Goal: Task Accomplishment & Management: Manage account settings

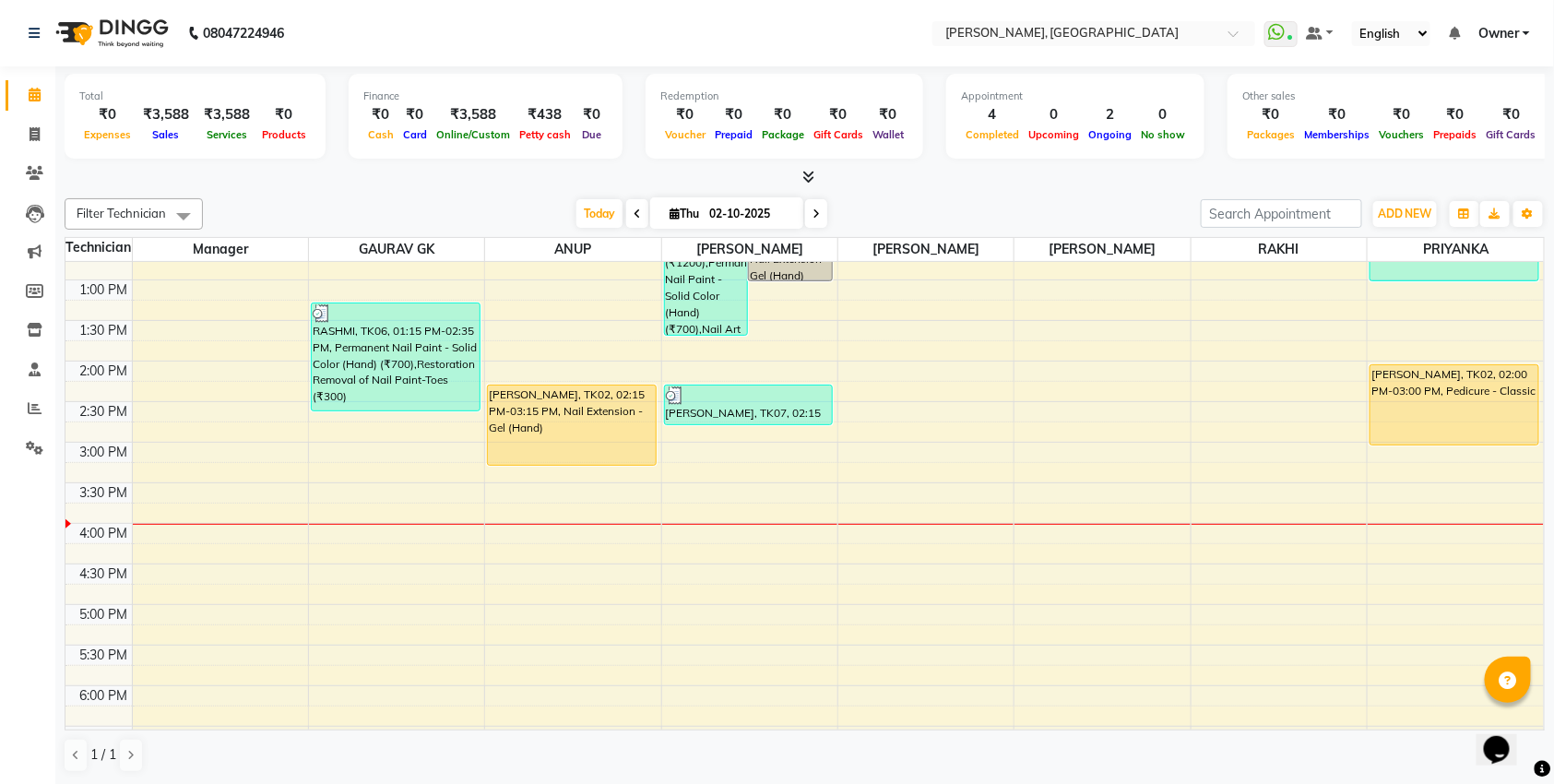
scroll to position [229, 0]
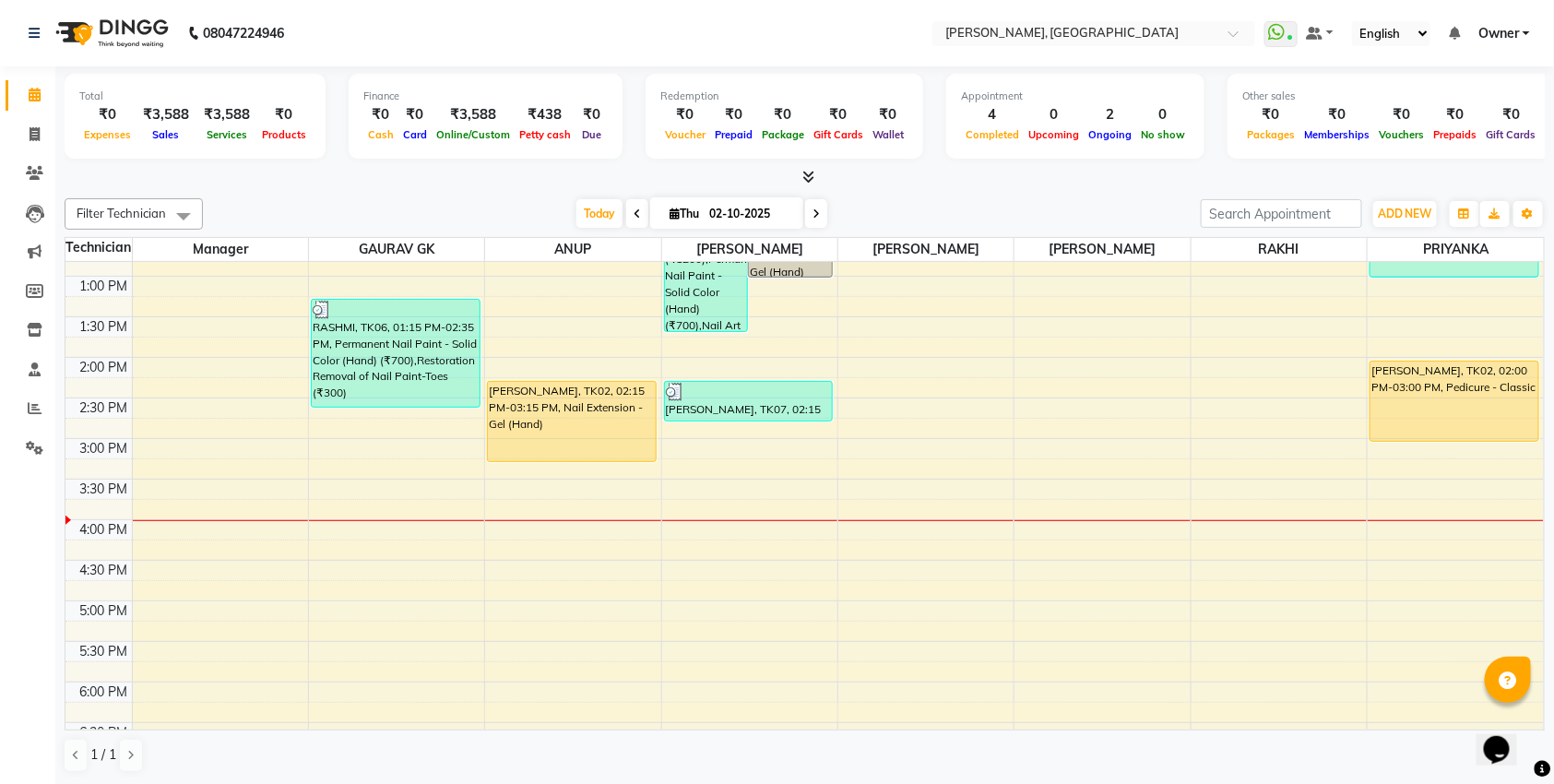
click at [393, 532] on div "10:00 AM 10:30 AM 11:00 AM 11:30 AM 12:00 PM 12:30 PM 1:00 PM 1:30 PM 2:00 PM 2…" at bounding box center [805, 519] width 1478 height 972
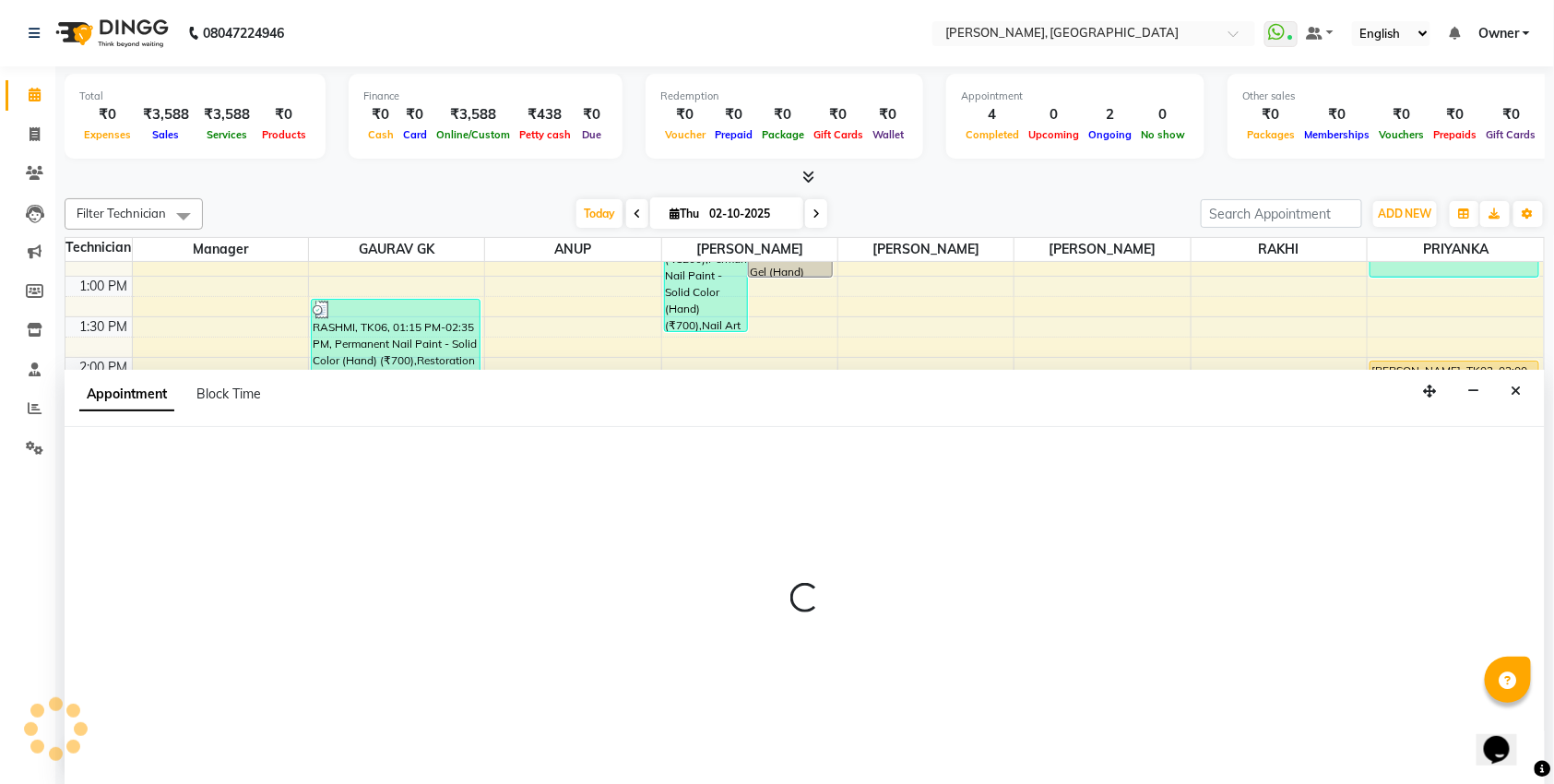
scroll to position [1, 0]
select select "86045"
select select "tentative"
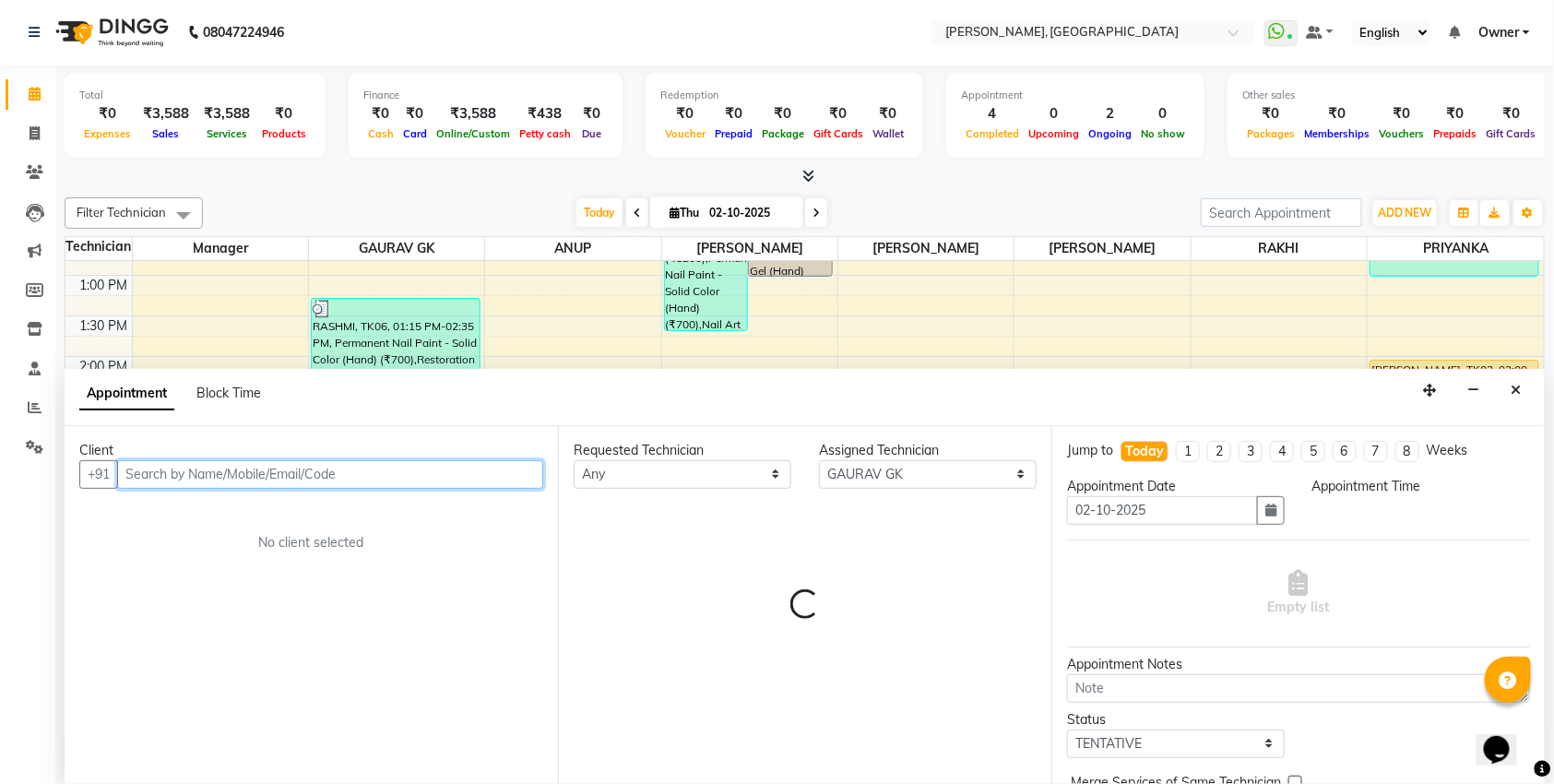
select select "960"
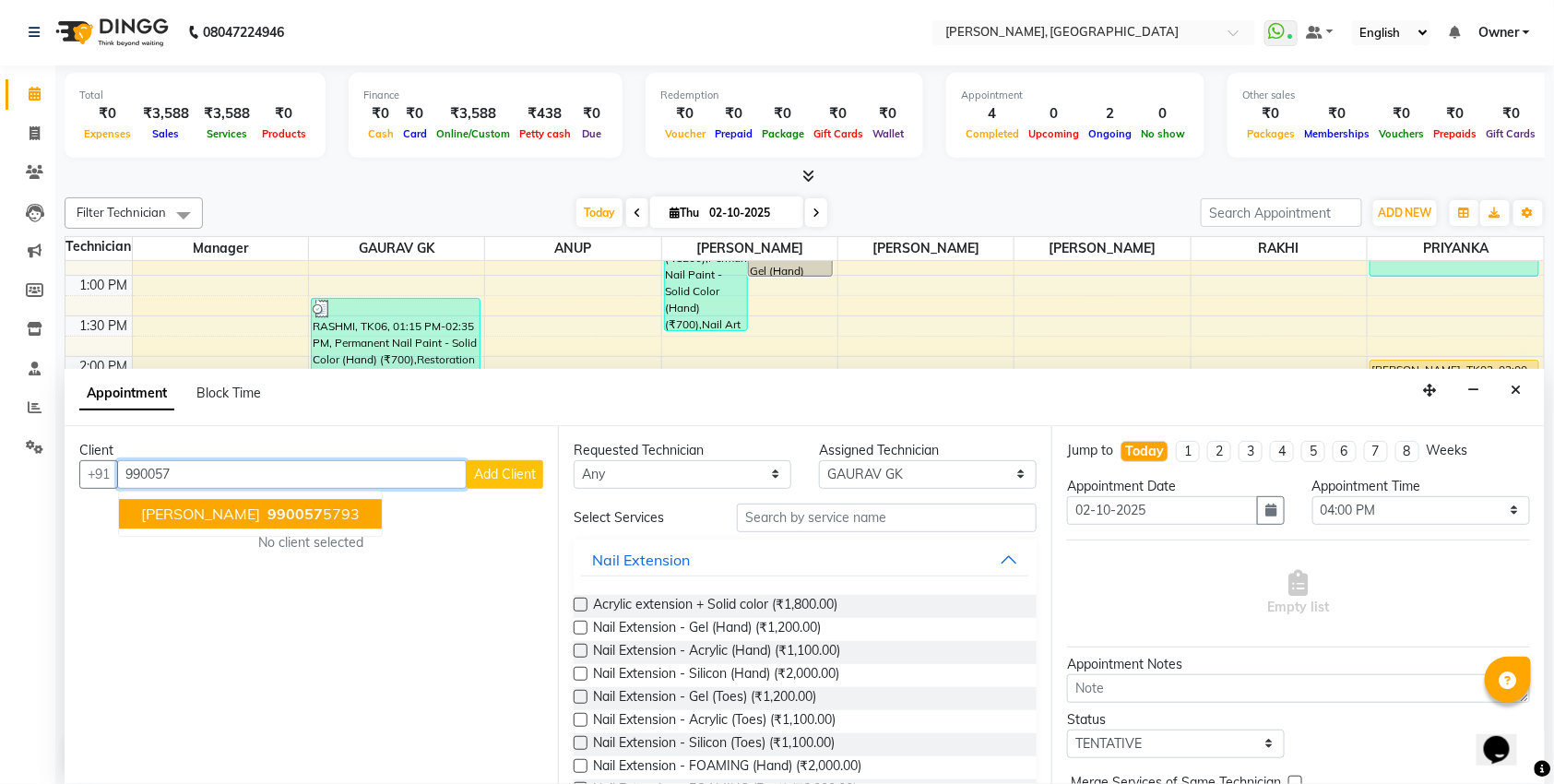
click at [268, 515] on span "990057" at bounding box center [295, 514] width 55 height 18
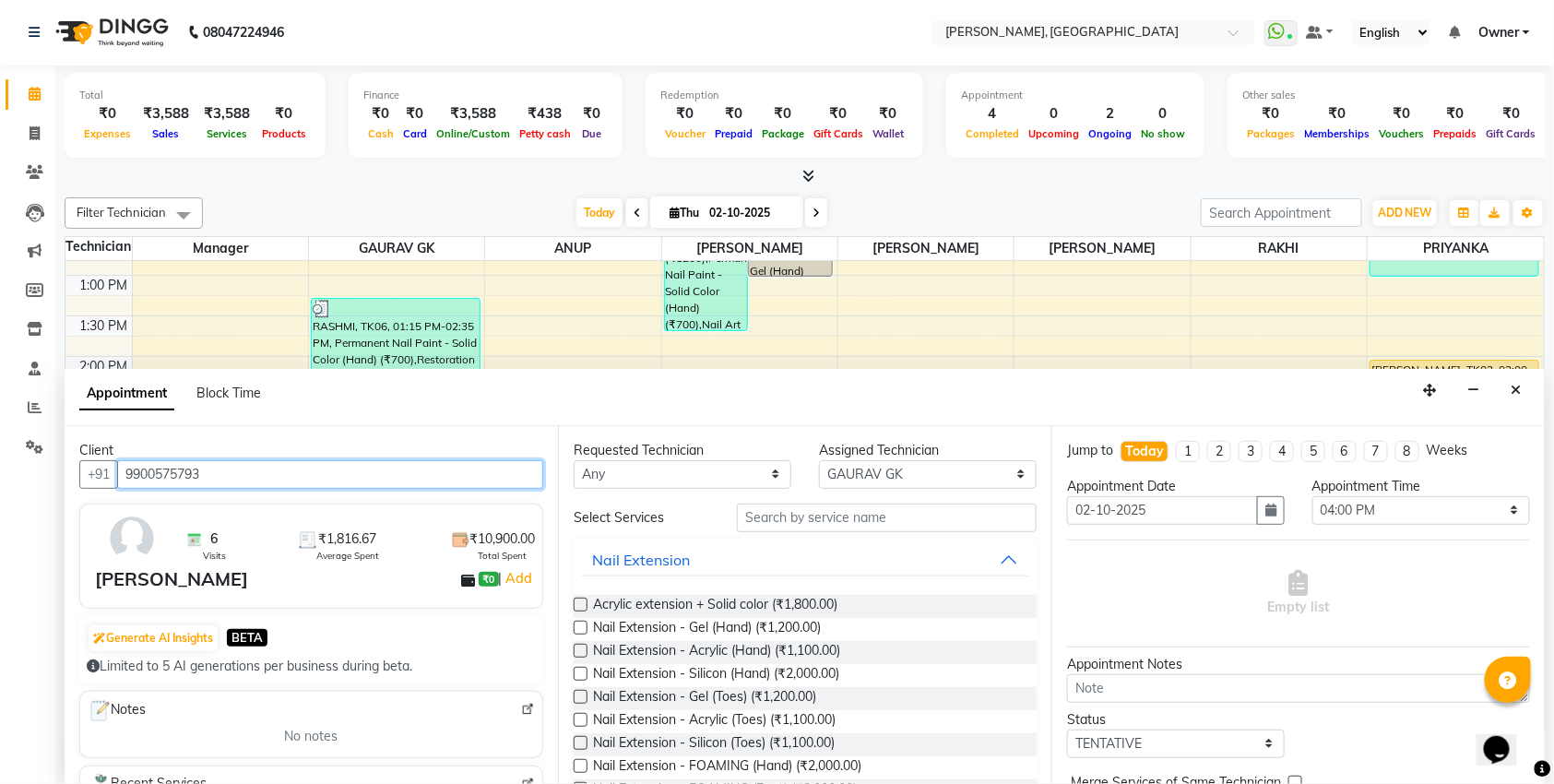
type input "9900575793"
click at [585, 605] on label at bounding box center [580, 604] width 14 height 14
click at [585, 605] on input "checkbox" at bounding box center [580, 606] width 12 height 12
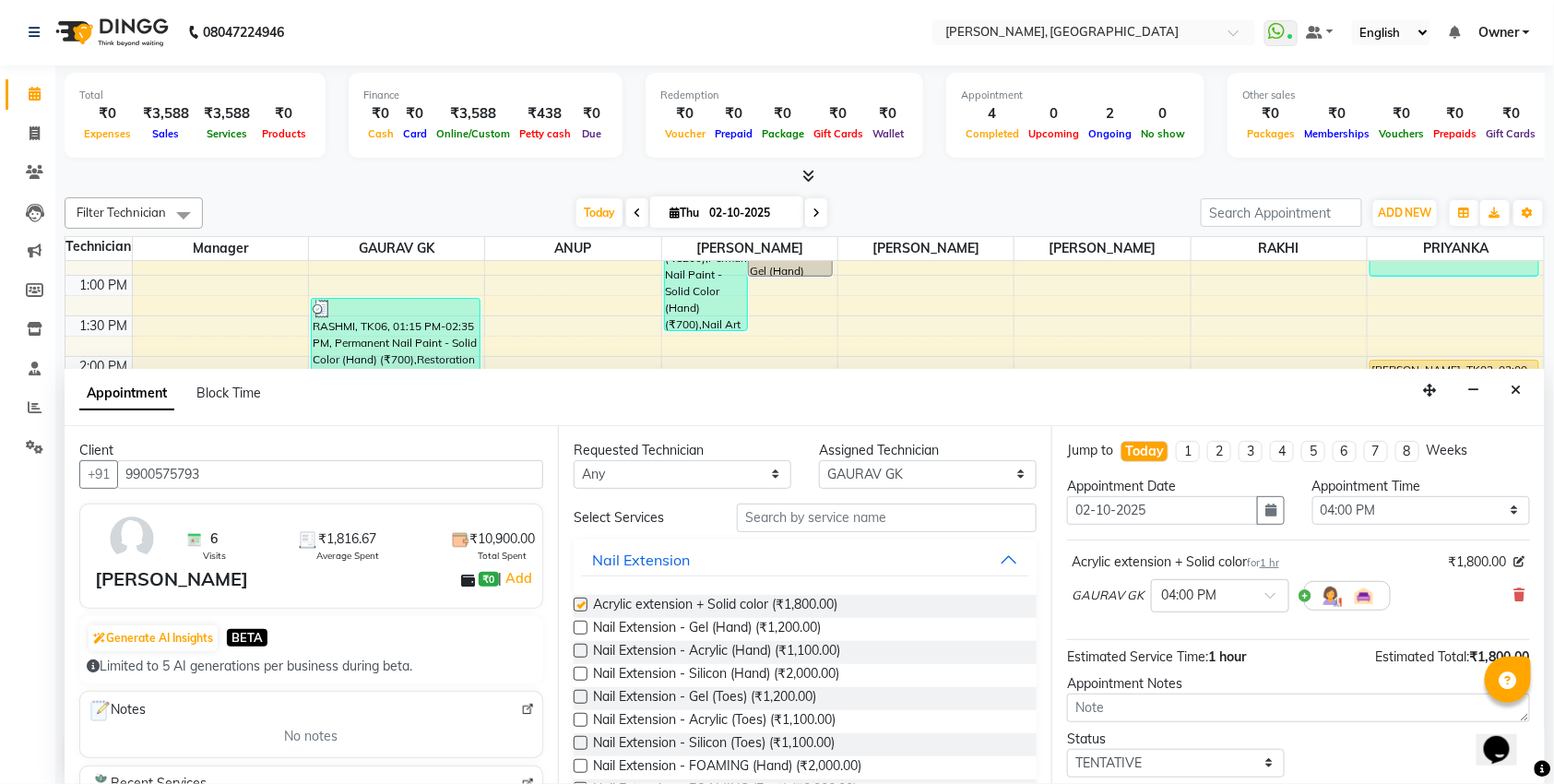
checkbox input "false"
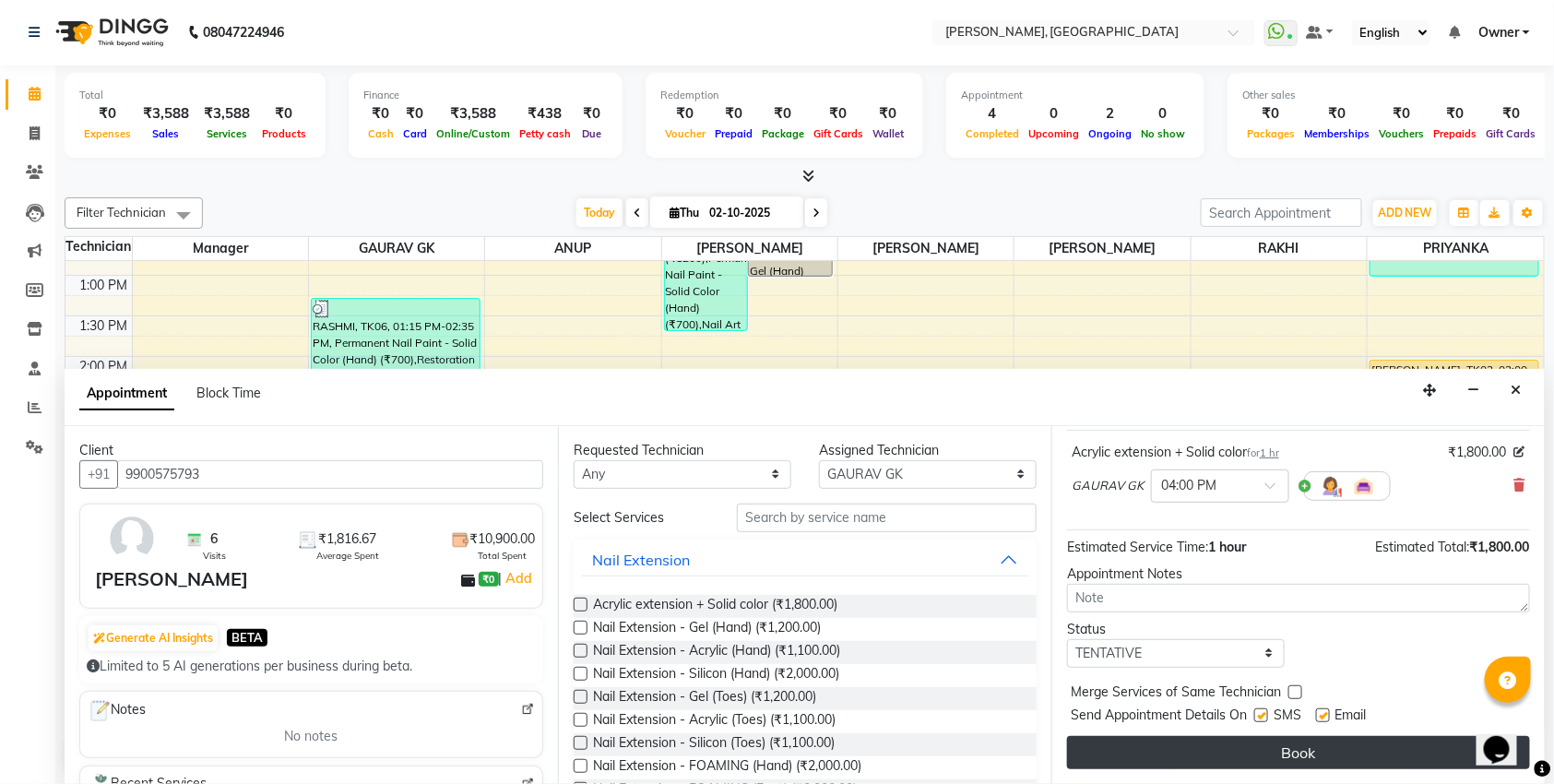
click at [1235, 742] on button "Book" at bounding box center [1298, 753] width 463 height 33
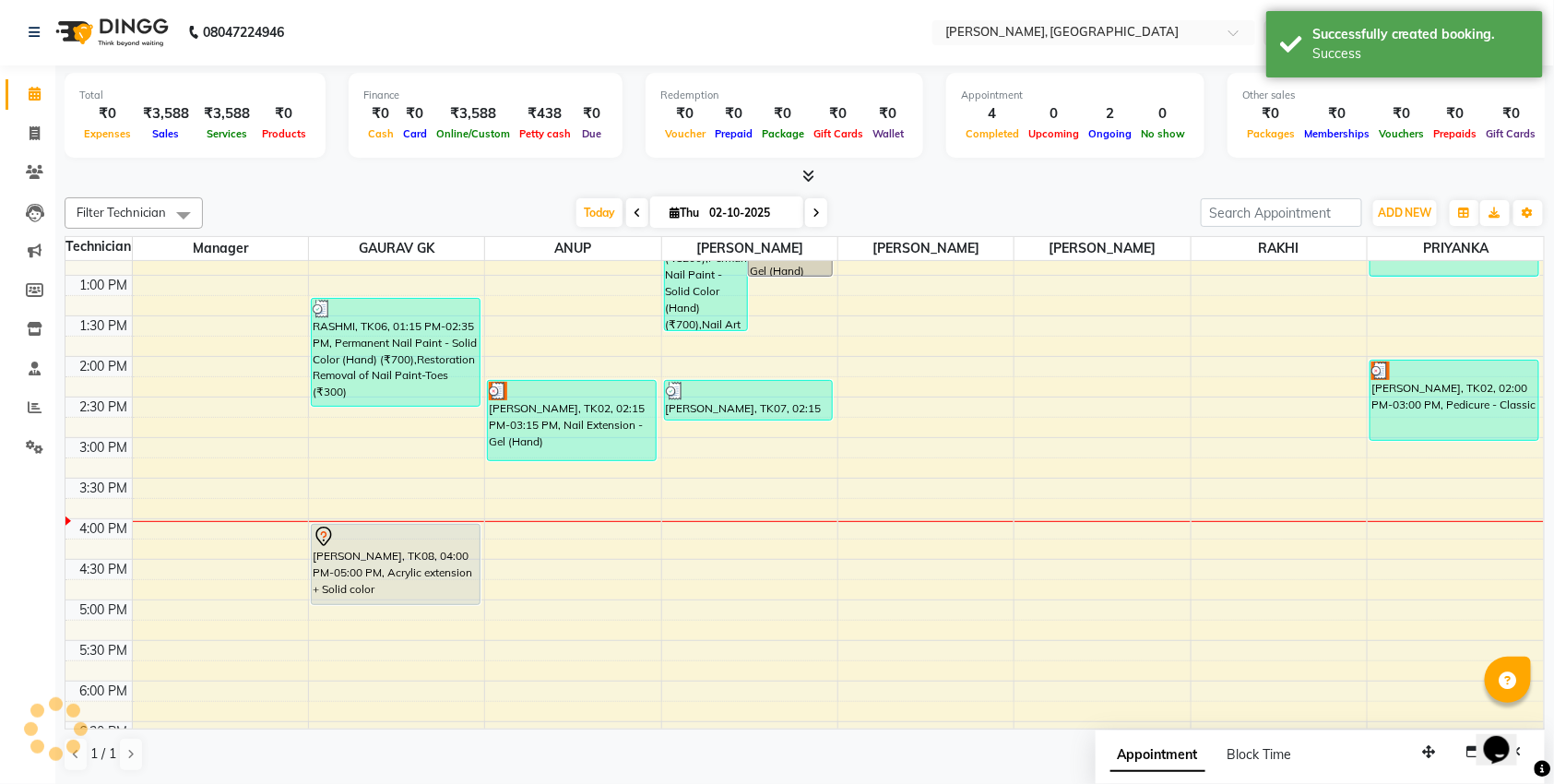
scroll to position [0, 0]
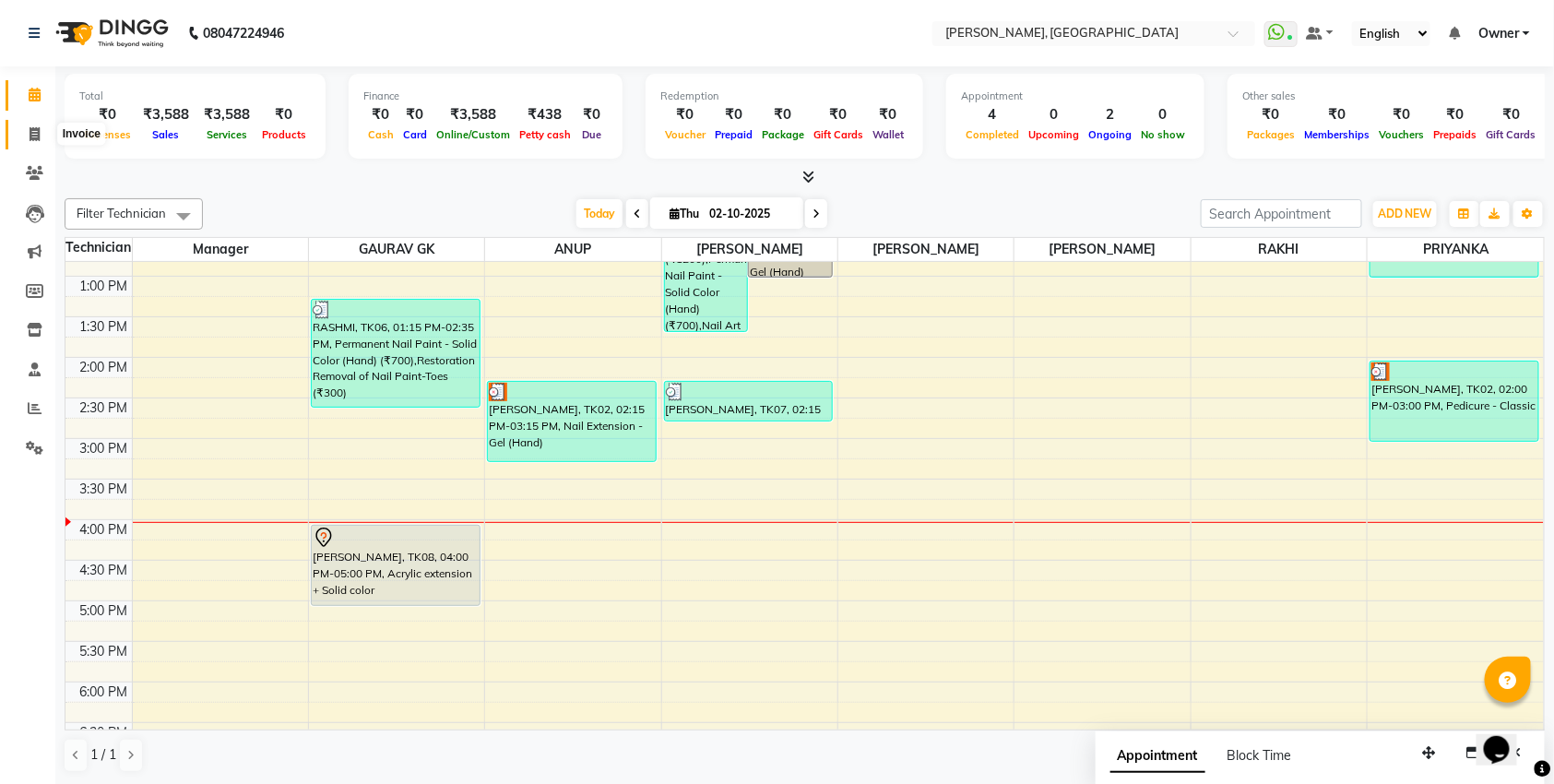
click at [38, 139] on icon at bounding box center [34, 134] width 10 height 14
select select "service"
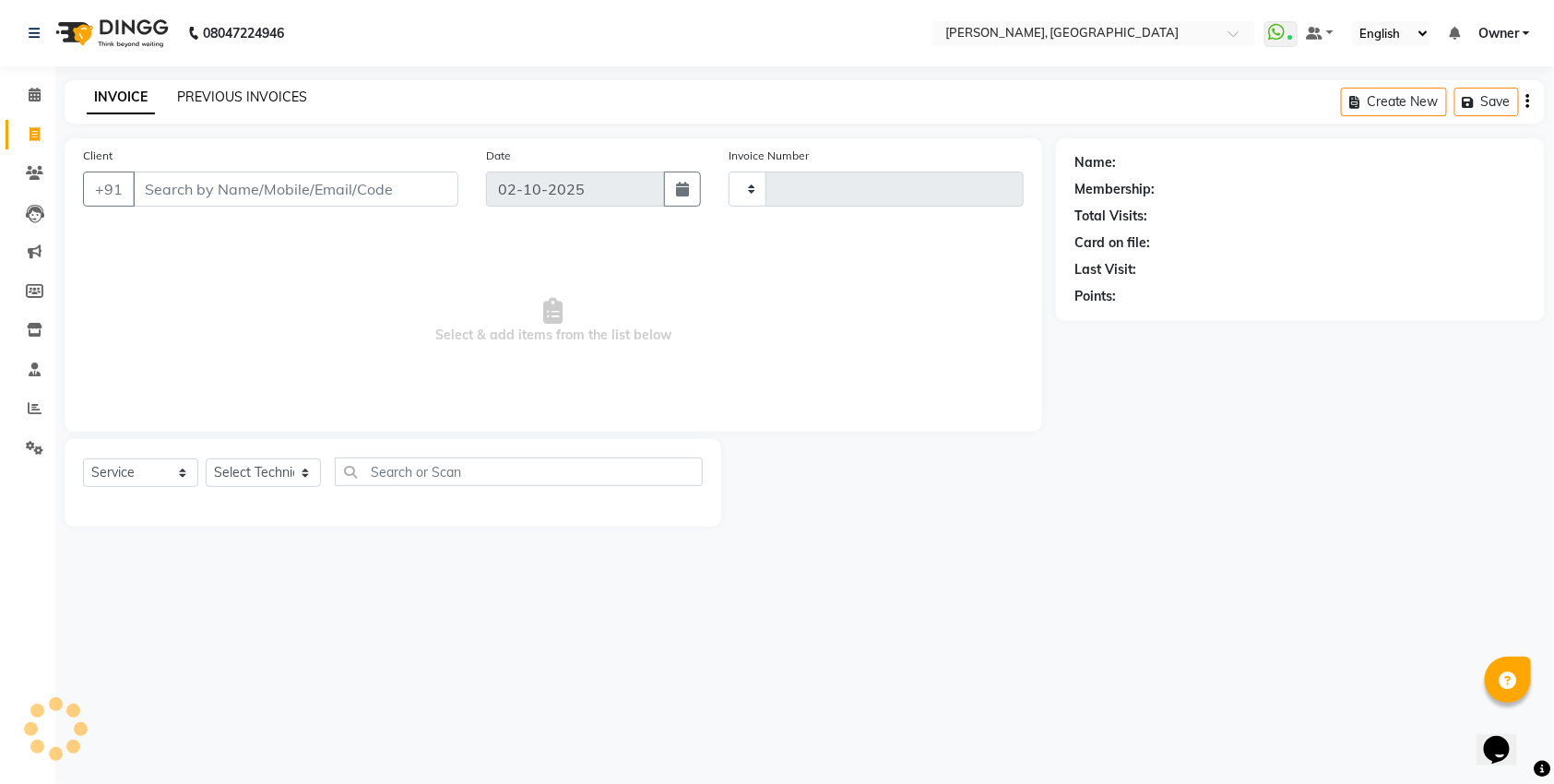
click at [202, 98] on link "PREVIOUS INVOICES" at bounding box center [242, 97] width 130 height 17
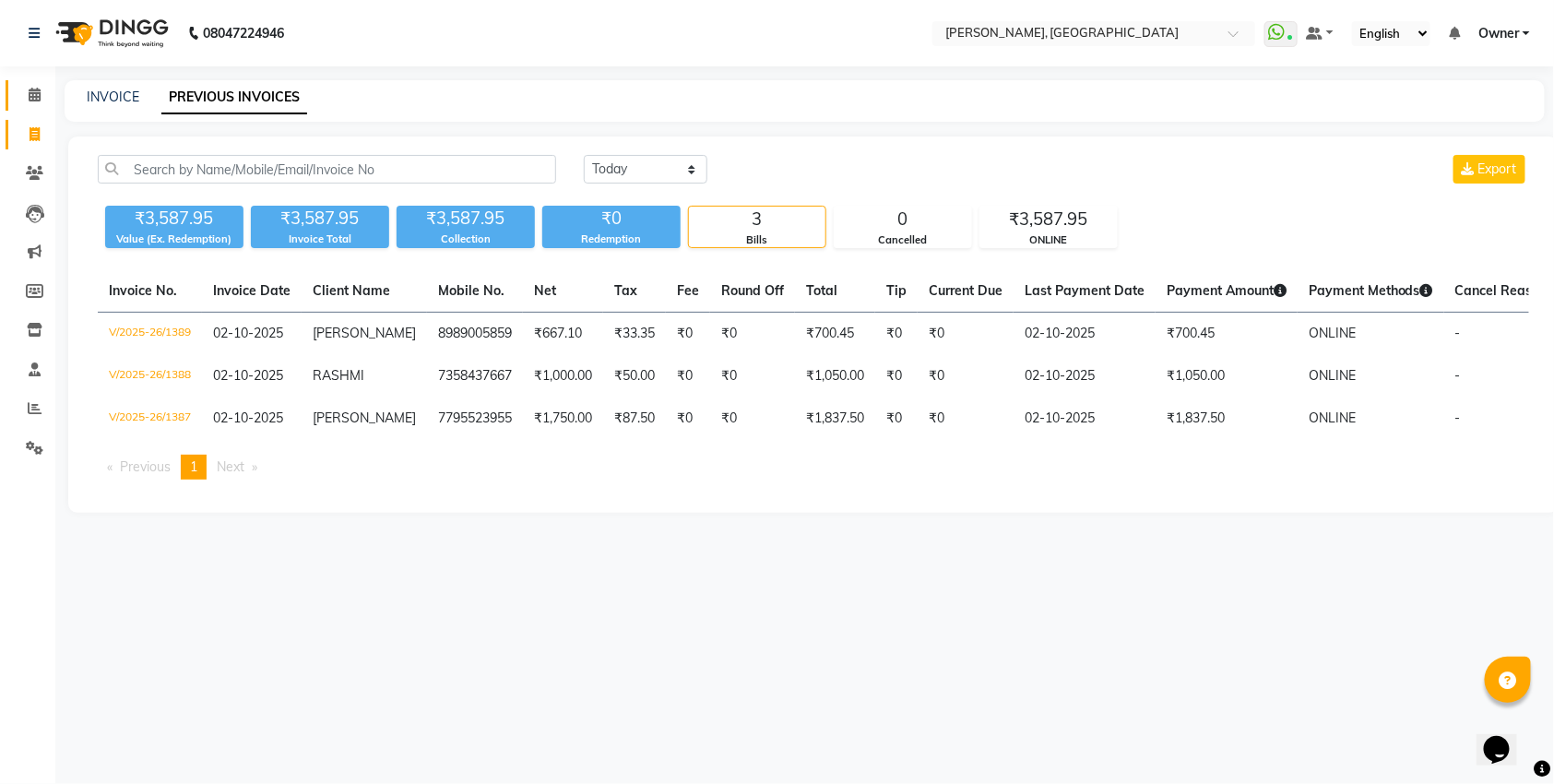
click at [41, 92] on span at bounding box center [34, 95] width 32 height 21
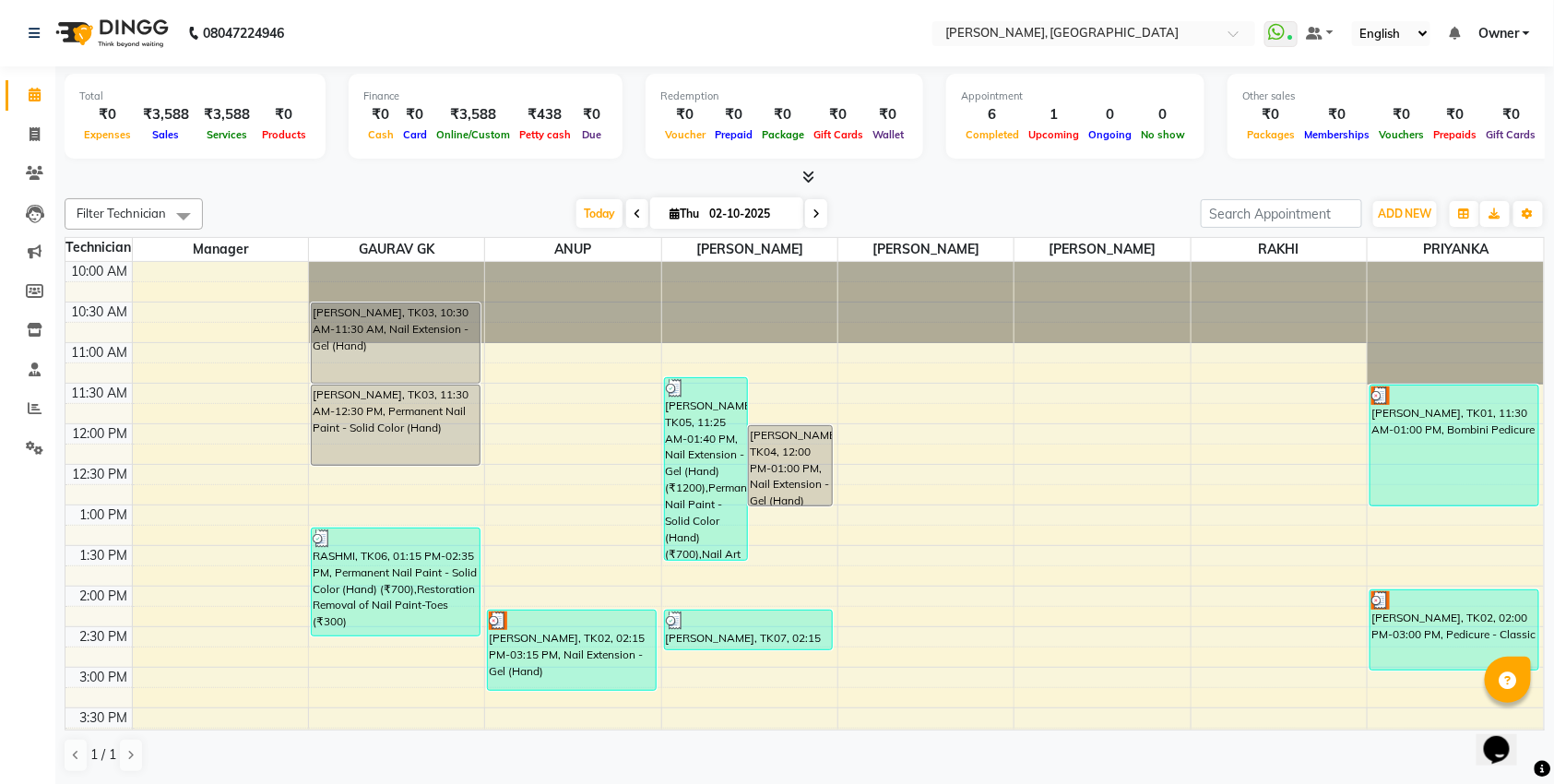
click at [545, 672] on div "[PERSON_NAME], TK02, 02:15 PM-03:15 PM, Nail Extension - Gel (Hand)" at bounding box center [572, 650] width 168 height 79
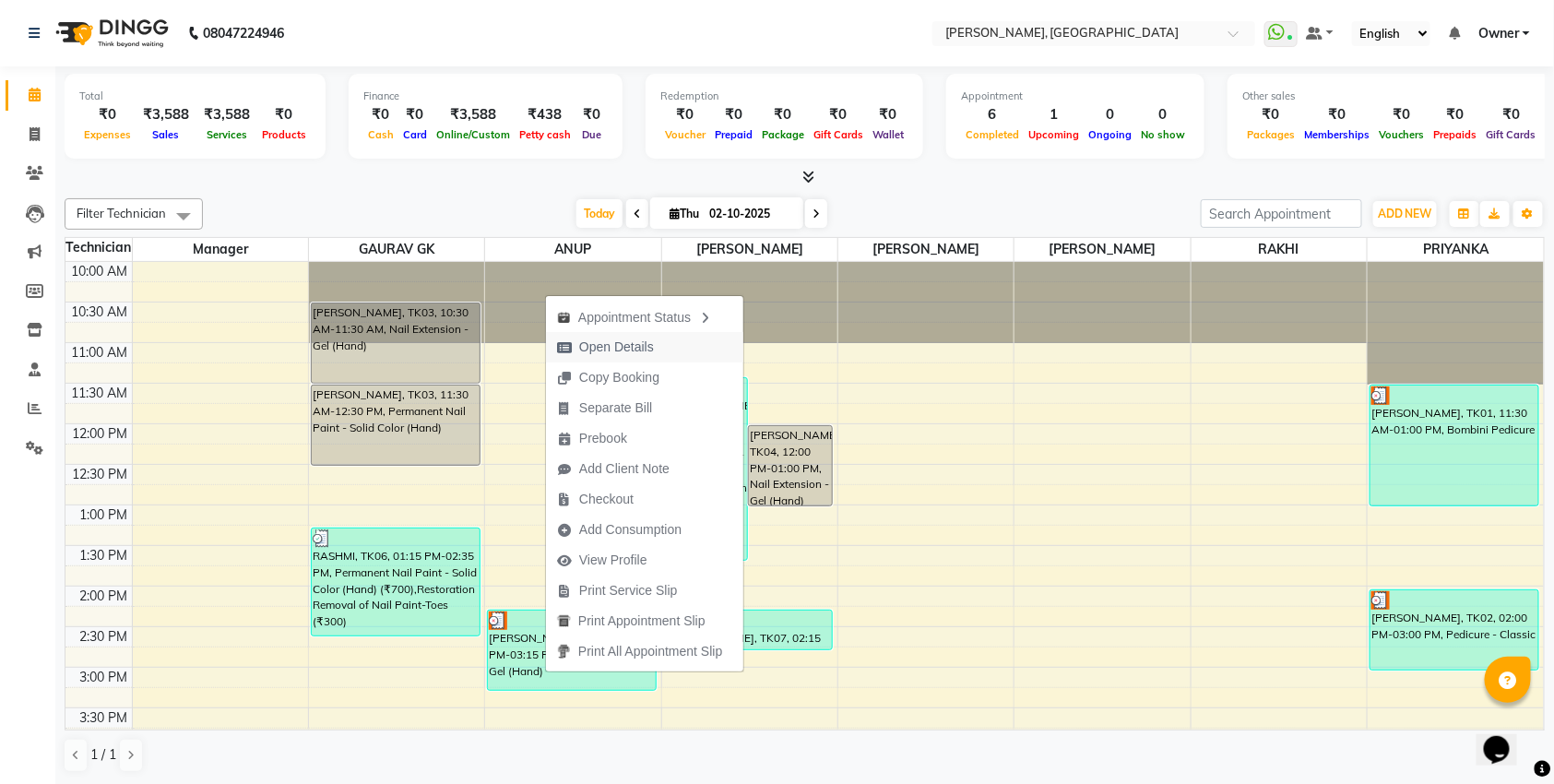
click at [609, 349] on span "Open Details" at bounding box center [616, 347] width 75 height 19
select select "3"
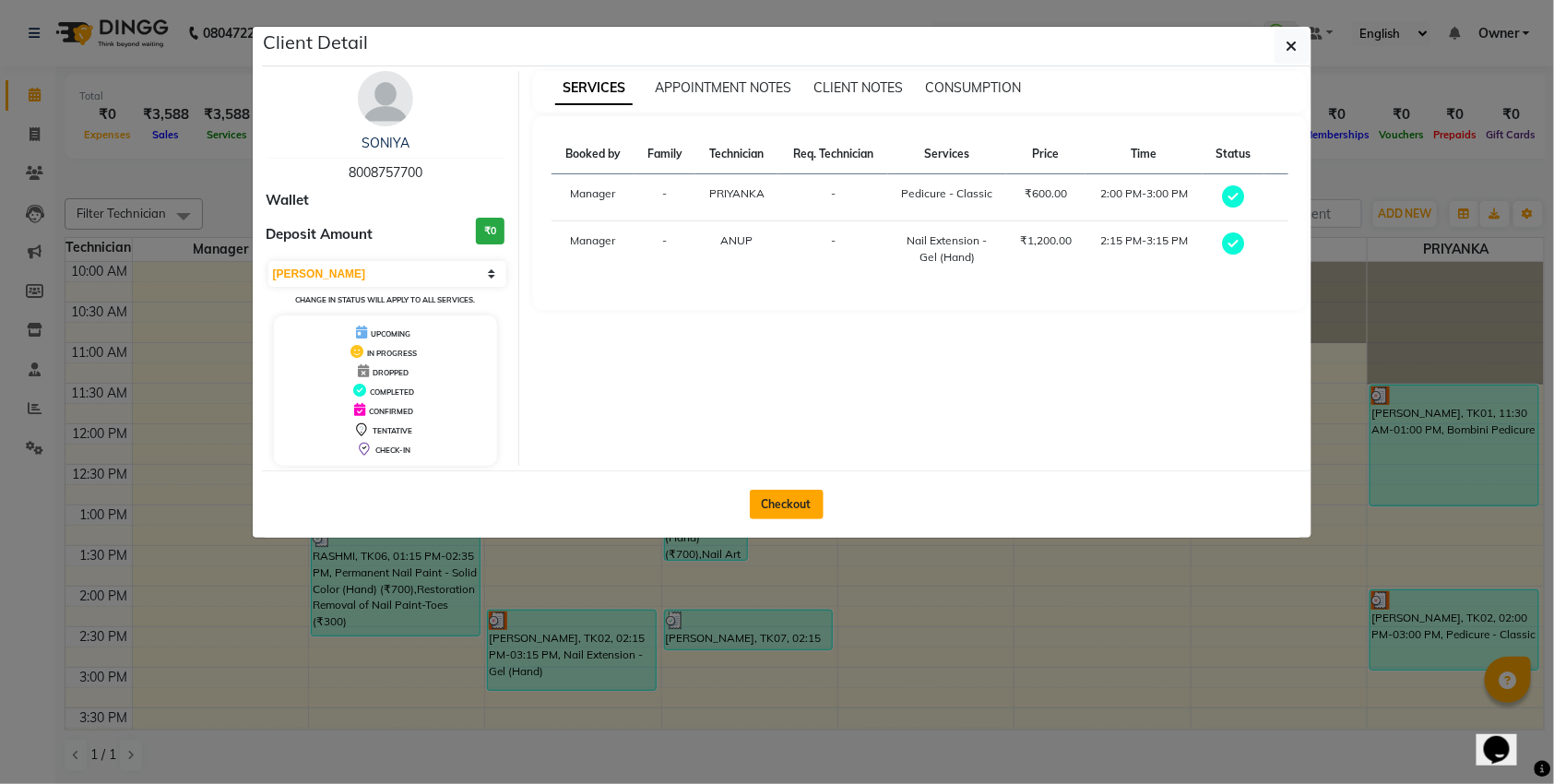
click at [814, 512] on button "Checkout" at bounding box center [787, 505] width 74 height 30
select select "service"
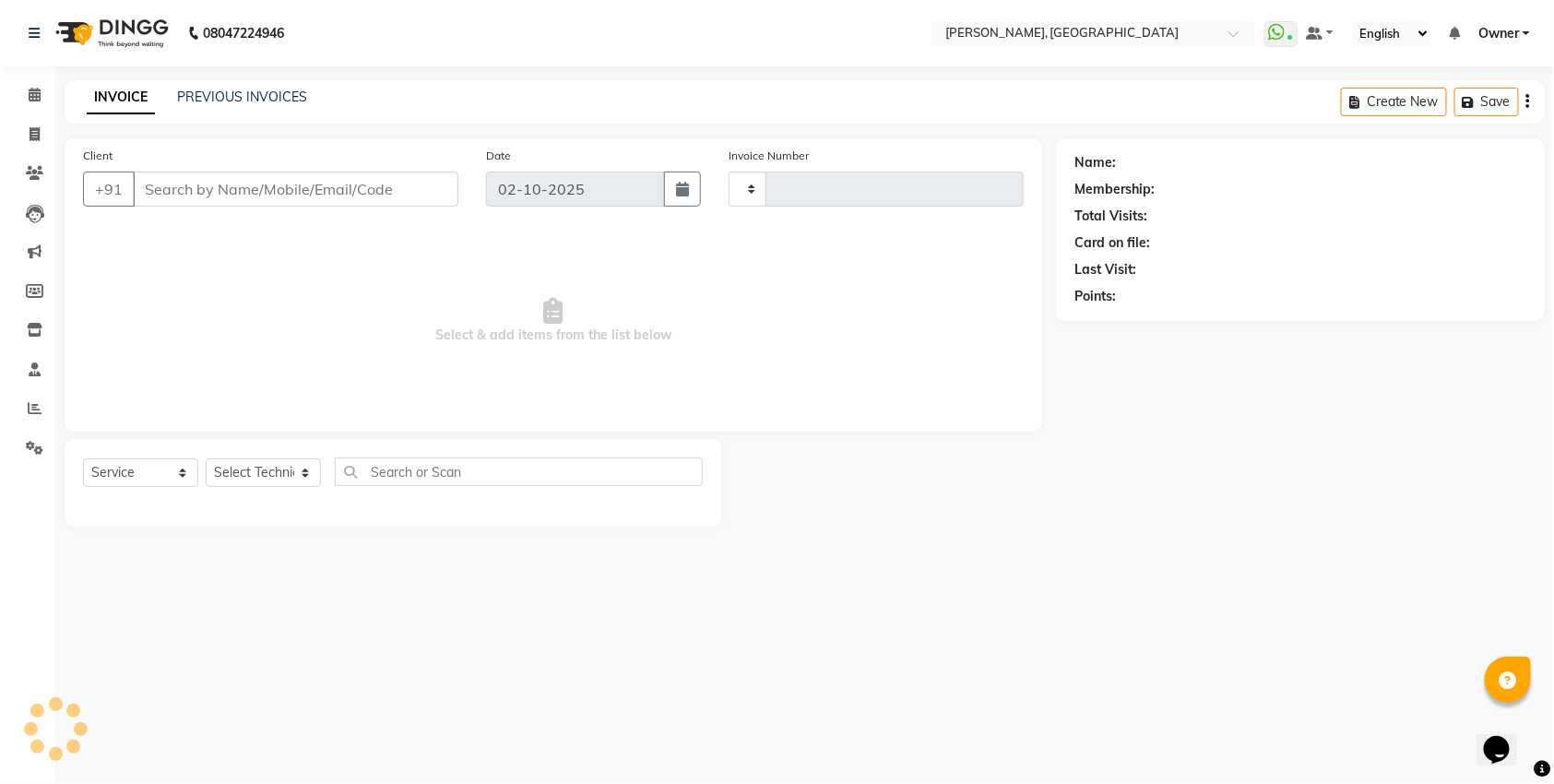
type input "1390"
select select "7674"
type input "8008757700"
select select "79631"
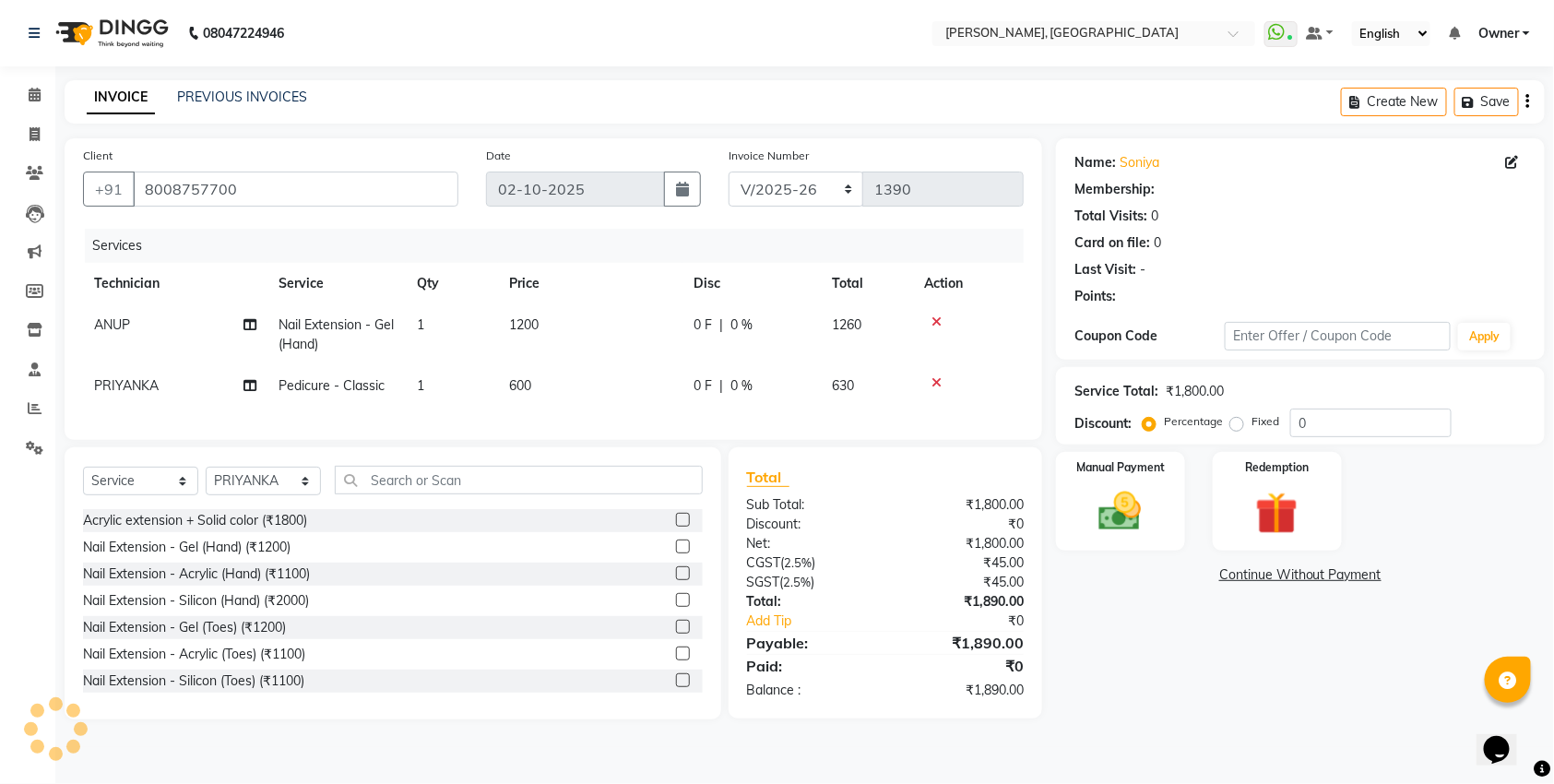
select select "1: Object"
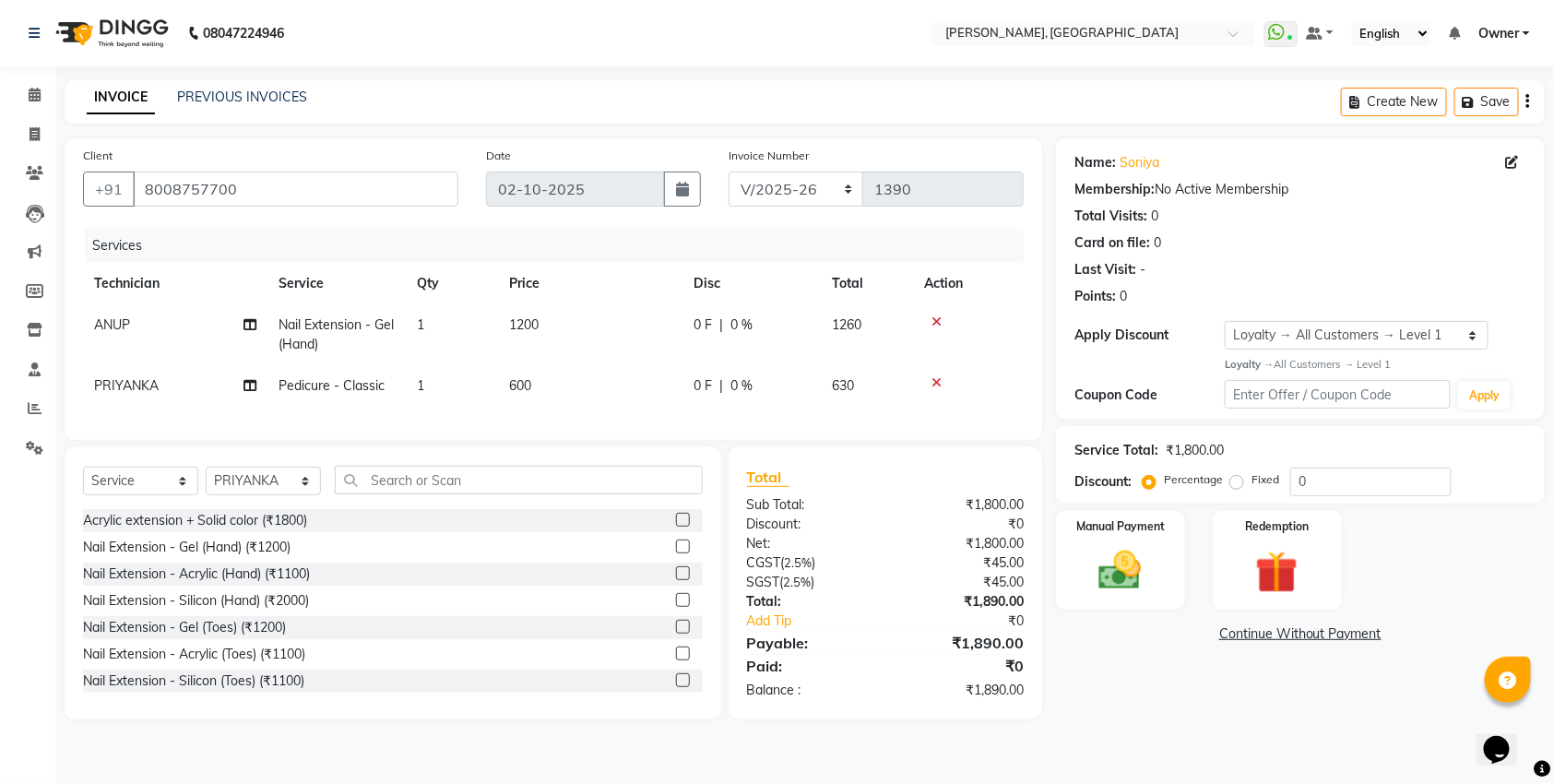
click at [941, 380] on div at bounding box center [968, 383] width 89 height 13
click at [936, 380] on icon at bounding box center [936, 383] width 10 height 13
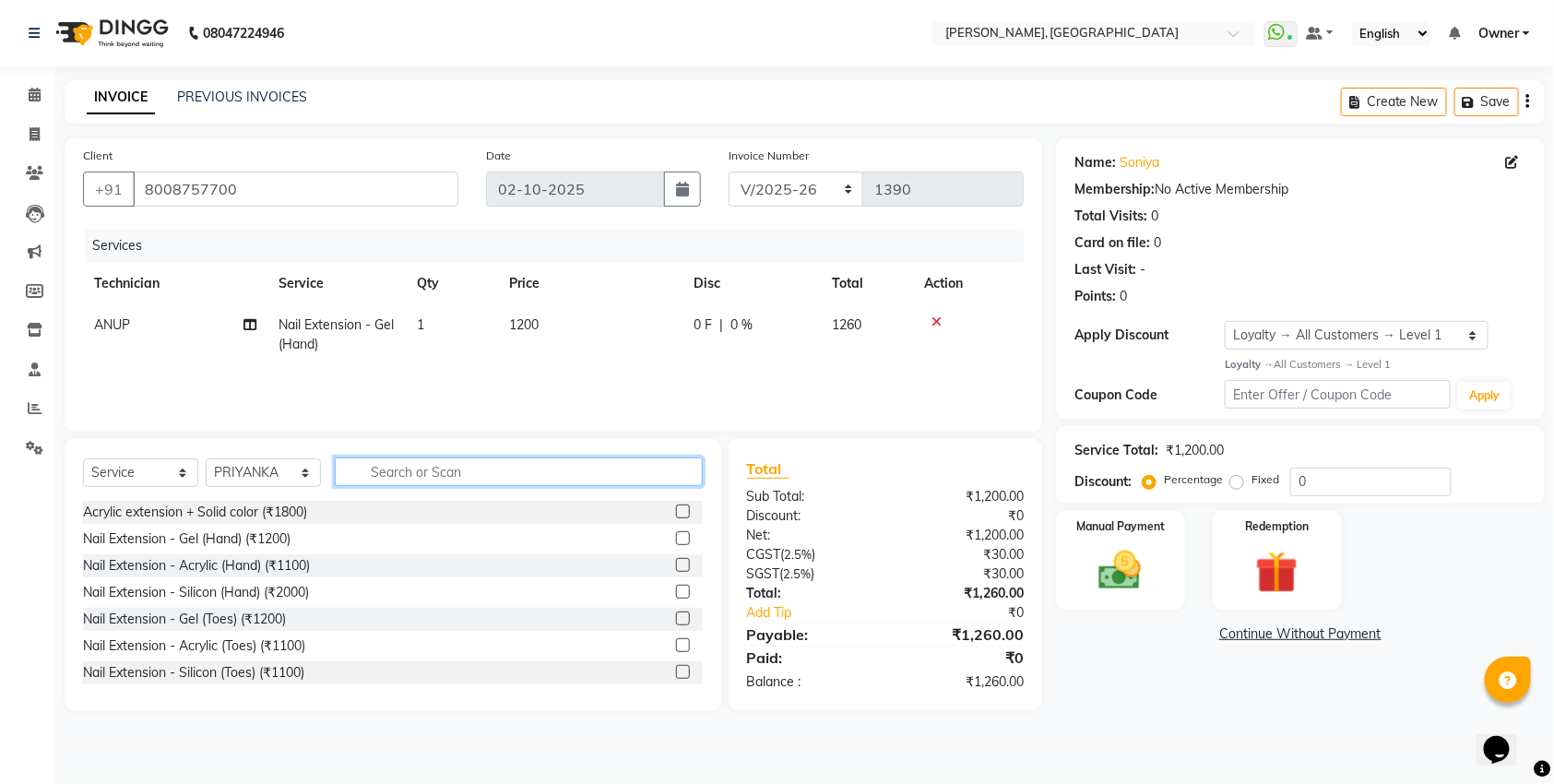
click at [426, 475] on input "text" at bounding box center [519, 471] width 368 height 29
click at [1264, 620] on div "Name: Soniya Membership: No Active Membership Total Visits: 0 Card on file: 0 L…" at bounding box center [1307, 424] width 503 height 573
click at [1258, 580] on img at bounding box center [1277, 573] width 72 height 55
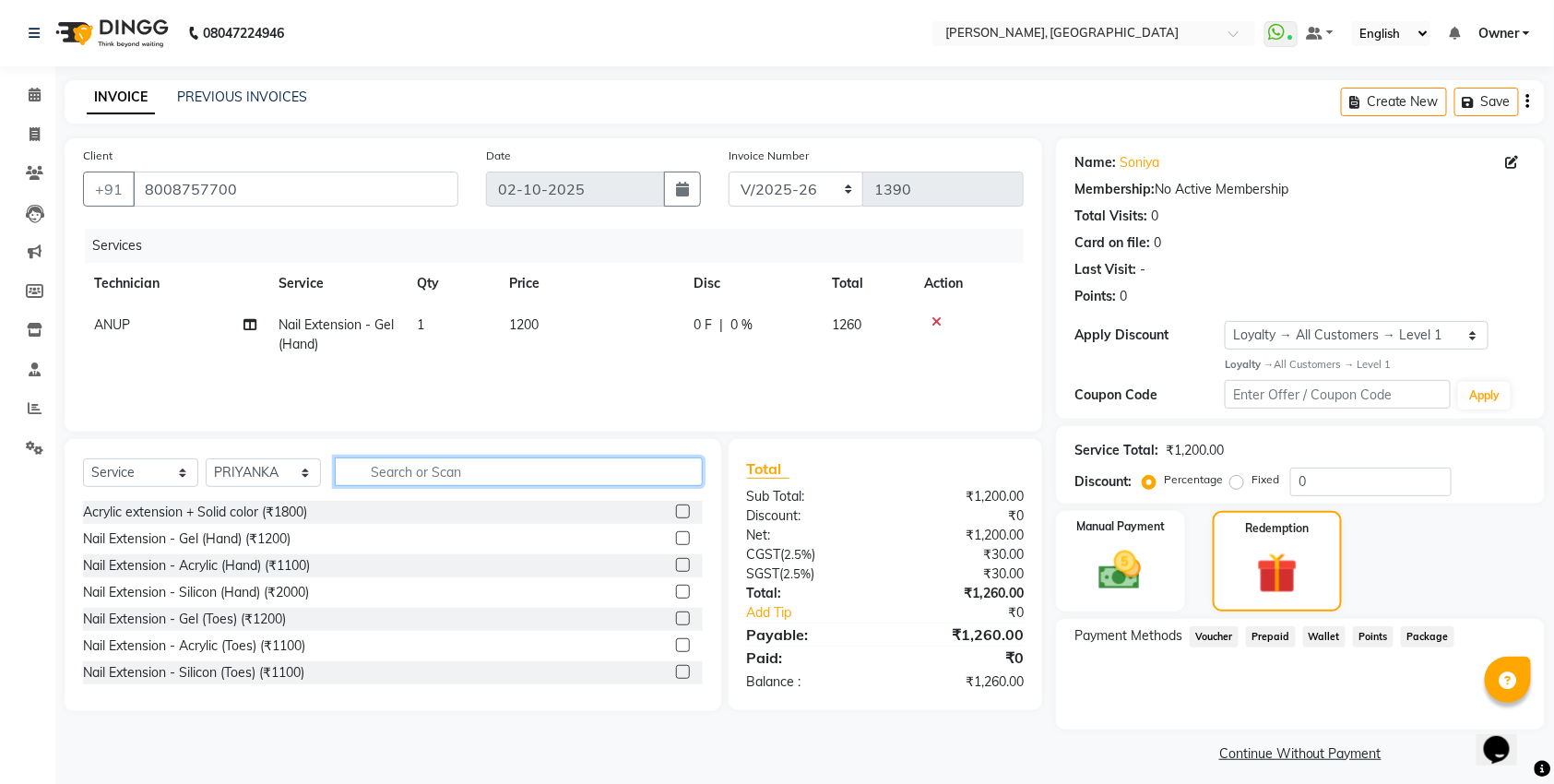
click at [575, 470] on input "text" at bounding box center [519, 471] width 368 height 29
type input "700"
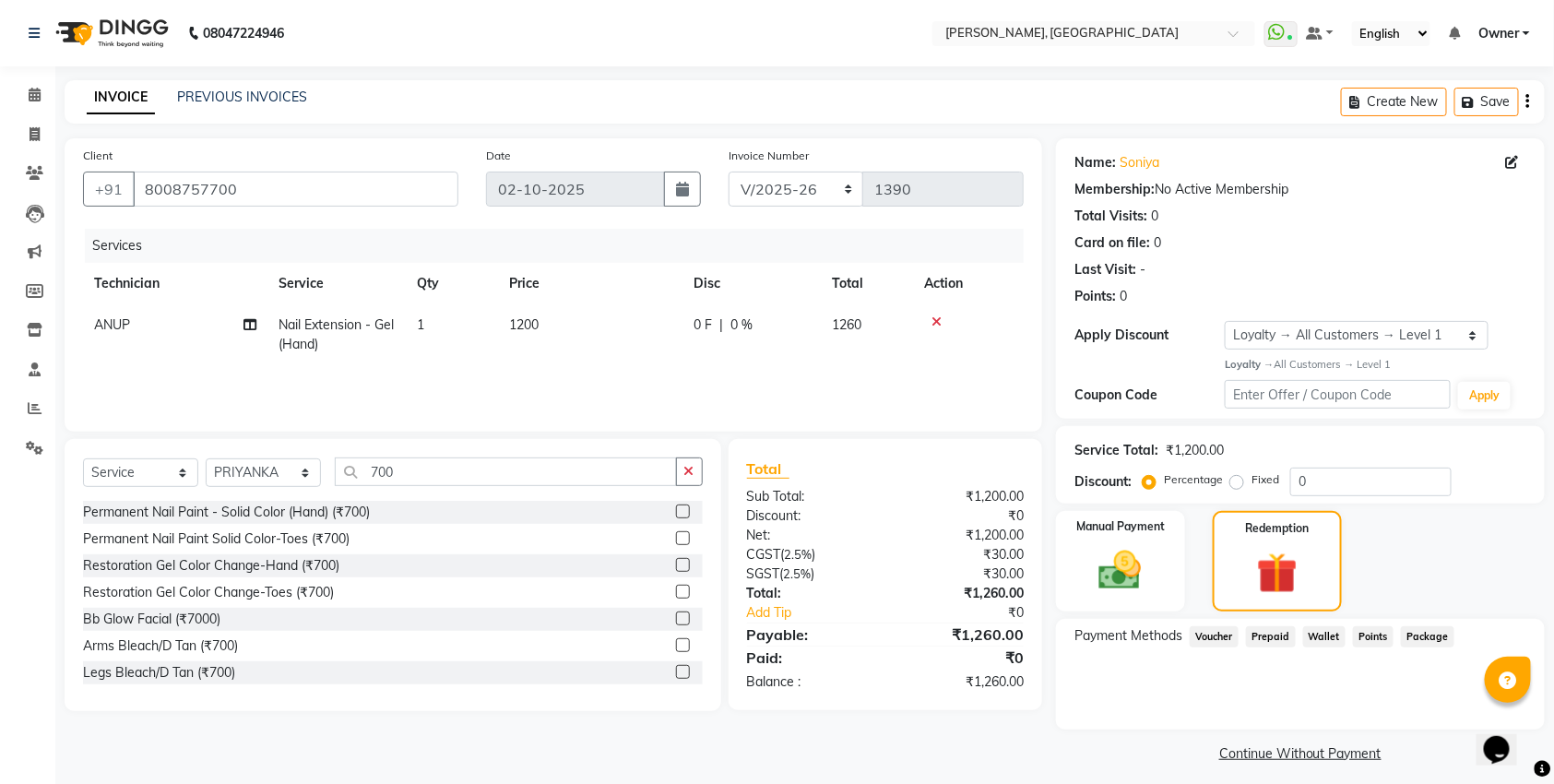
click at [679, 515] on label at bounding box center [683, 511] width 14 height 14
click at [679, 515] on input "checkbox" at bounding box center [682, 512] width 12 height 12
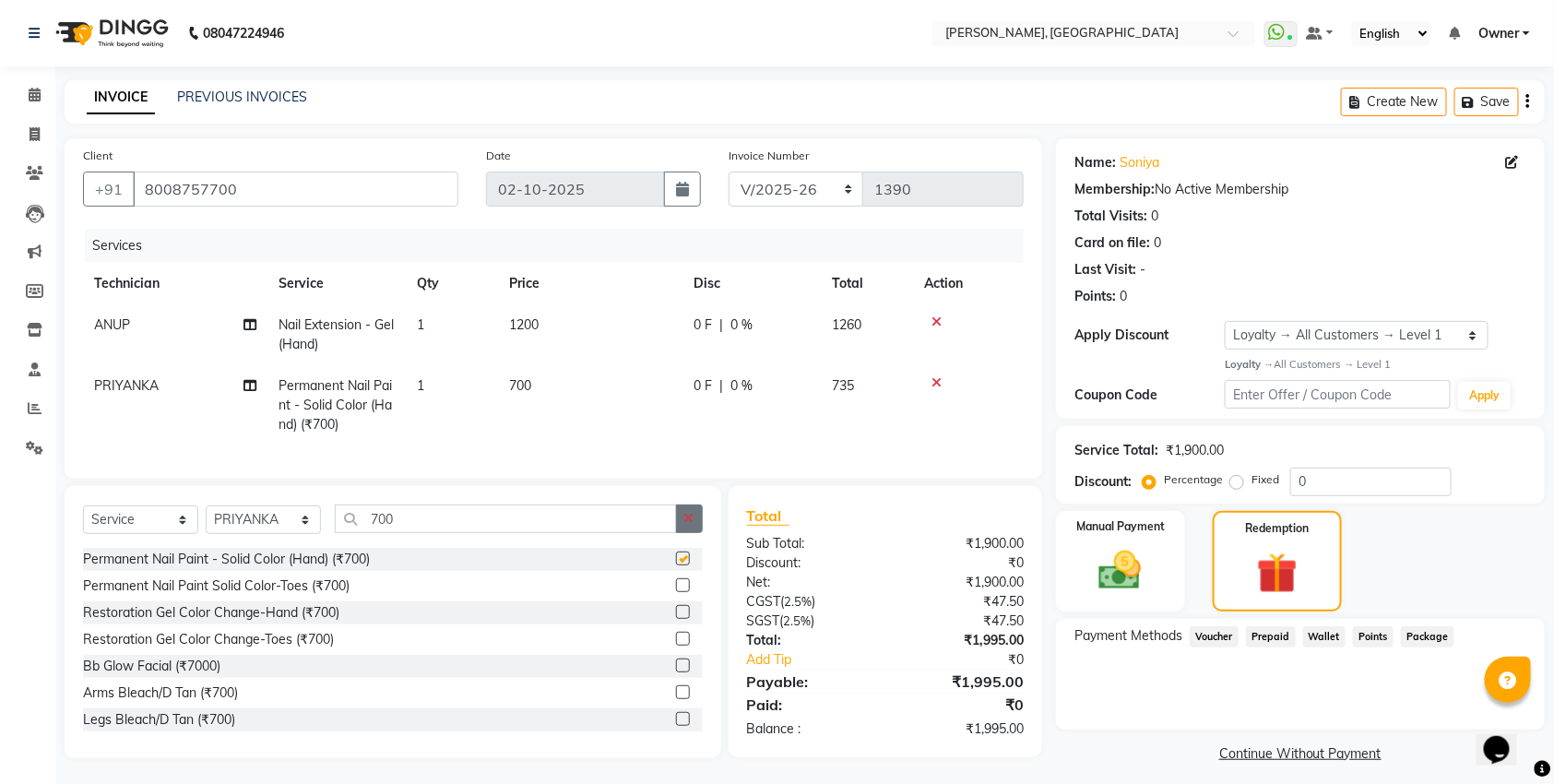
checkbox input "false"
click at [681, 516] on button "button" at bounding box center [689, 518] width 27 height 29
click at [134, 378] on span "PRIYANKA" at bounding box center [126, 386] width 65 height 17
select select "79631"
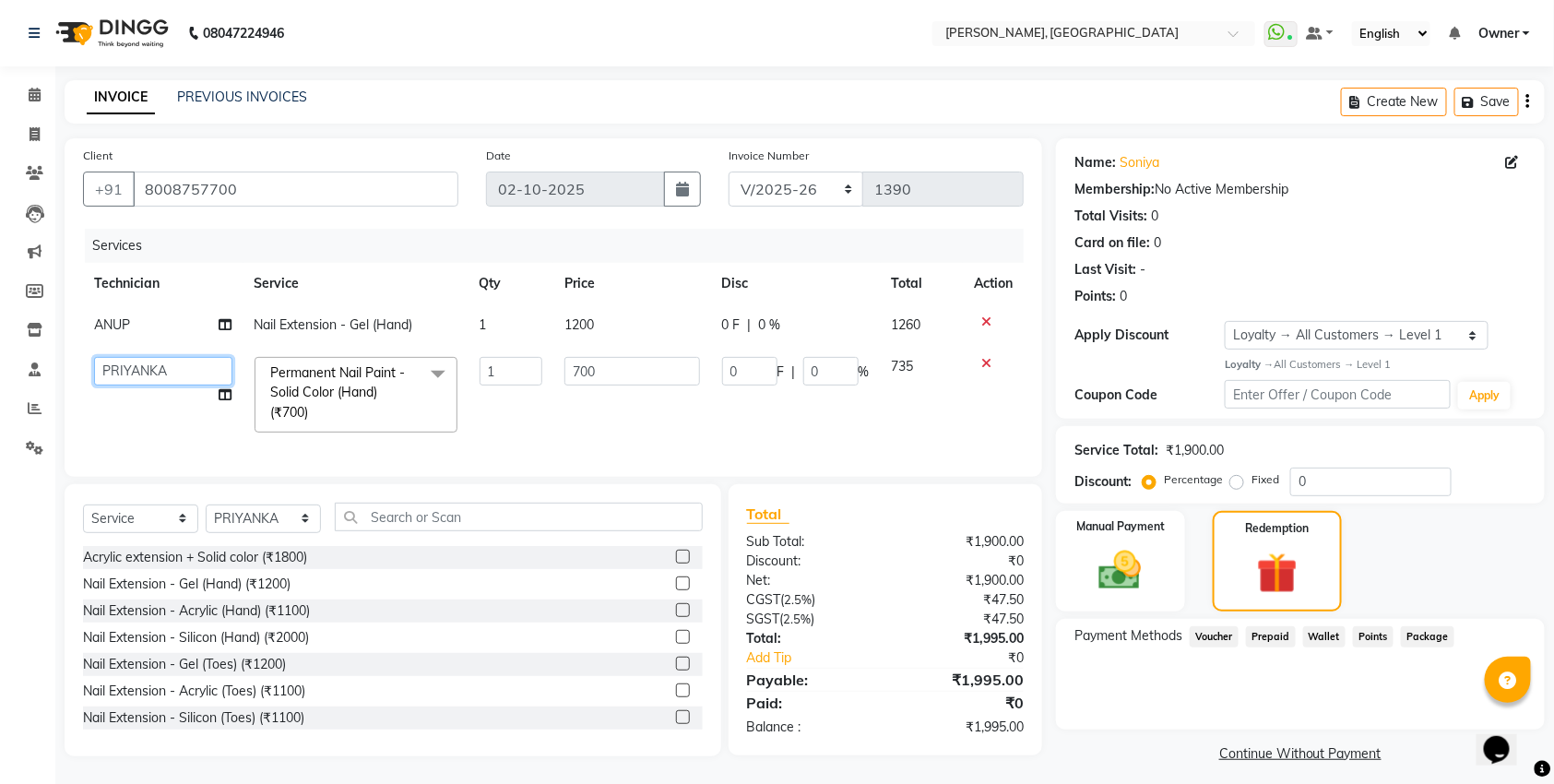
click at [137, 372] on select "ANUP GAURAV GK GOPAL DAS Manager Owner Prashant PRIYANKA RAKHI SANJANA SUBHANITA" at bounding box center [163, 371] width 138 height 29
select select "86045"
click at [156, 331] on td "ANUP" at bounding box center [163, 325] width 161 height 42
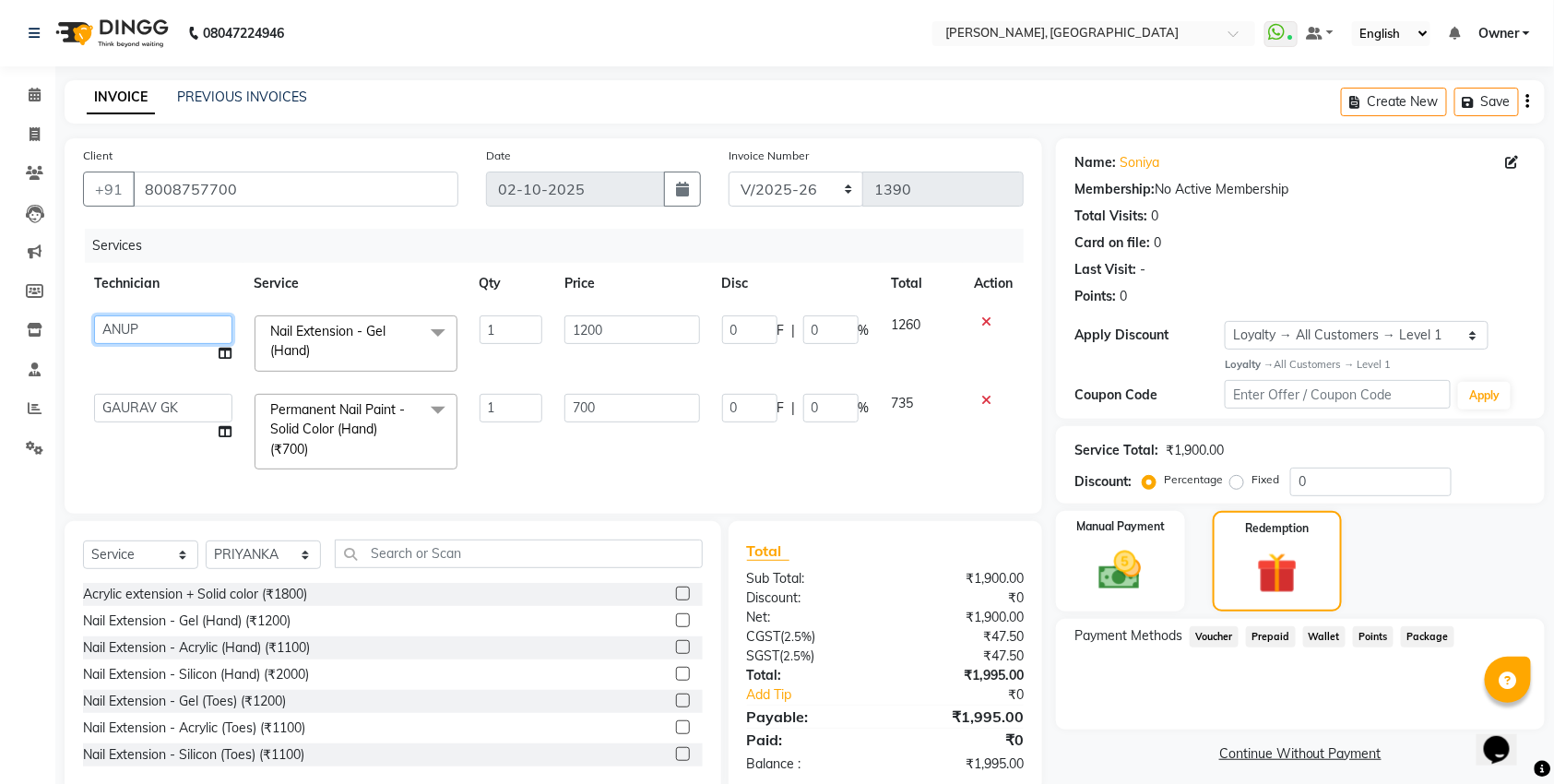
click at [156, 331] on select "ANUP GAURAV GK GOPAL DAS Manager Owner Prashant PRIYANKA RAKHI SANJANA SUBHANITA" at bounding box center [163, 329] width 138 height 29
select select "86045"
click at [383, 555] on input "text" at bounding box center [519, 553] width 368 height 29
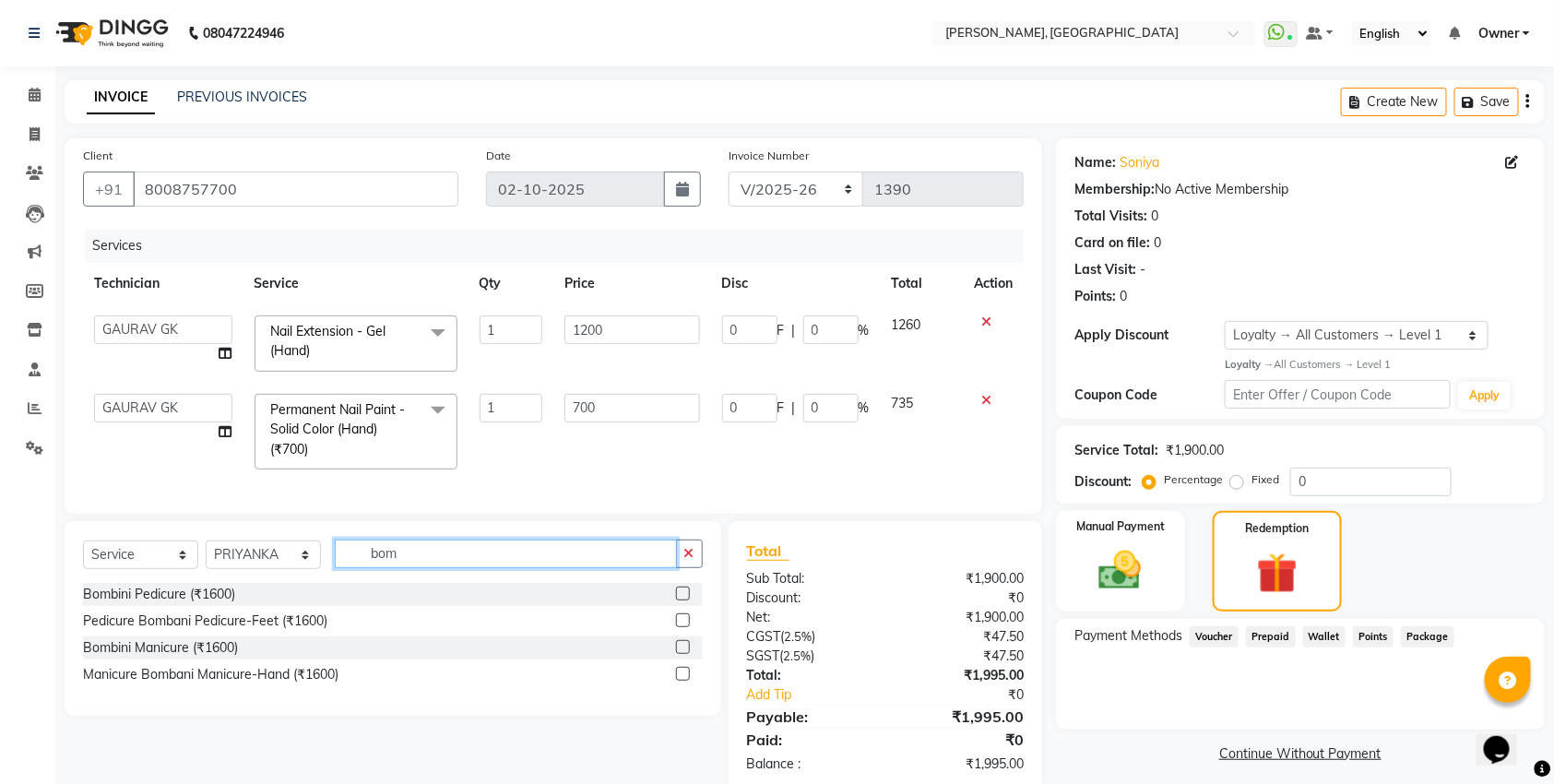
type input "bom"
click at [681, 596] on label at bounding box center [683, 593] width 14 height 14
click at [681, 596] on input "checkbox" at bounding box center [682, 594] width 12 height 12
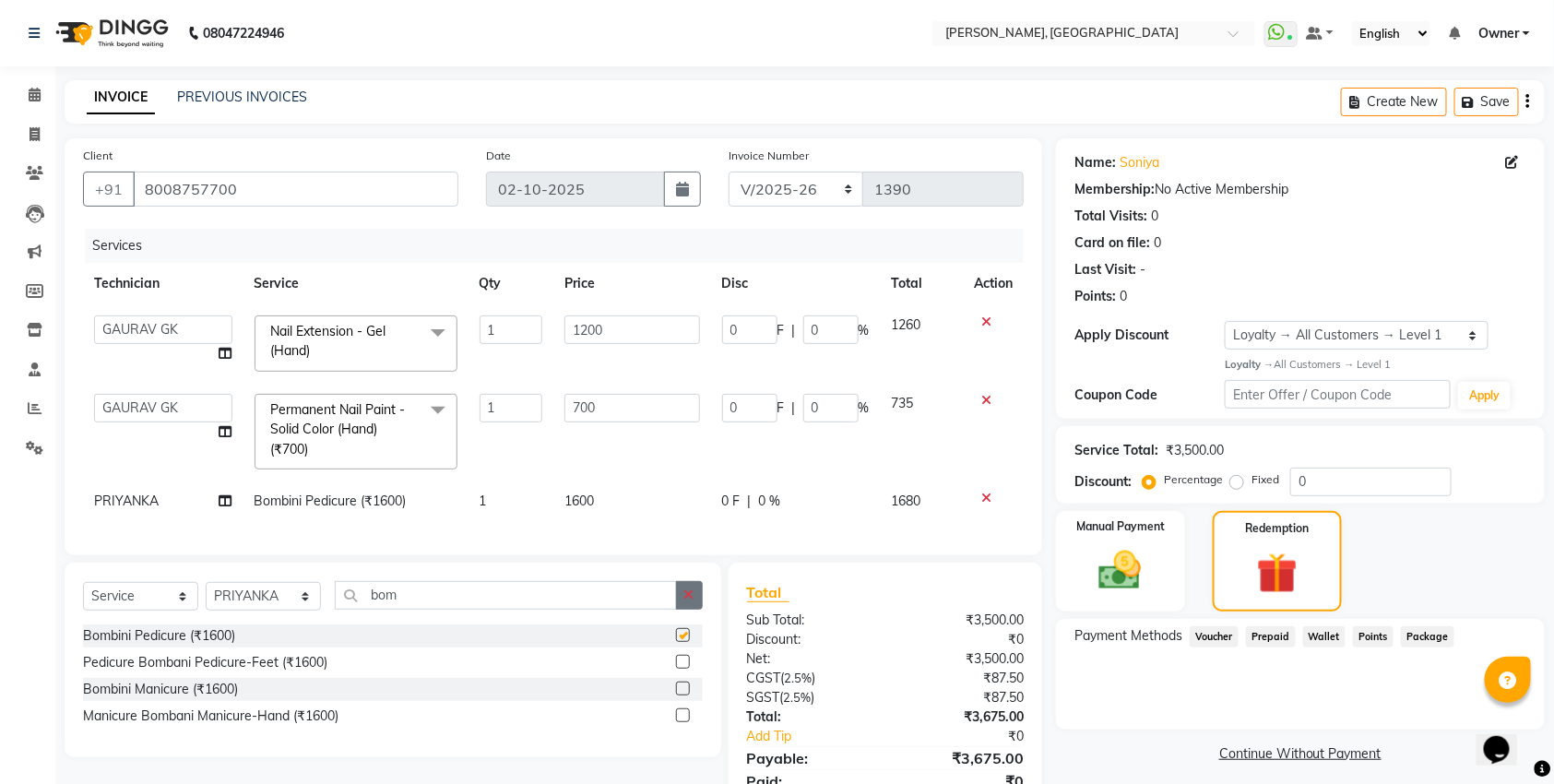
checkbox input "false"
click at [682, 688] on label at bounding box center [683, 688] width 14 height 14
click at [682, 688] on input "checkbox" at bounding box center [682, 689] width 12 height 12
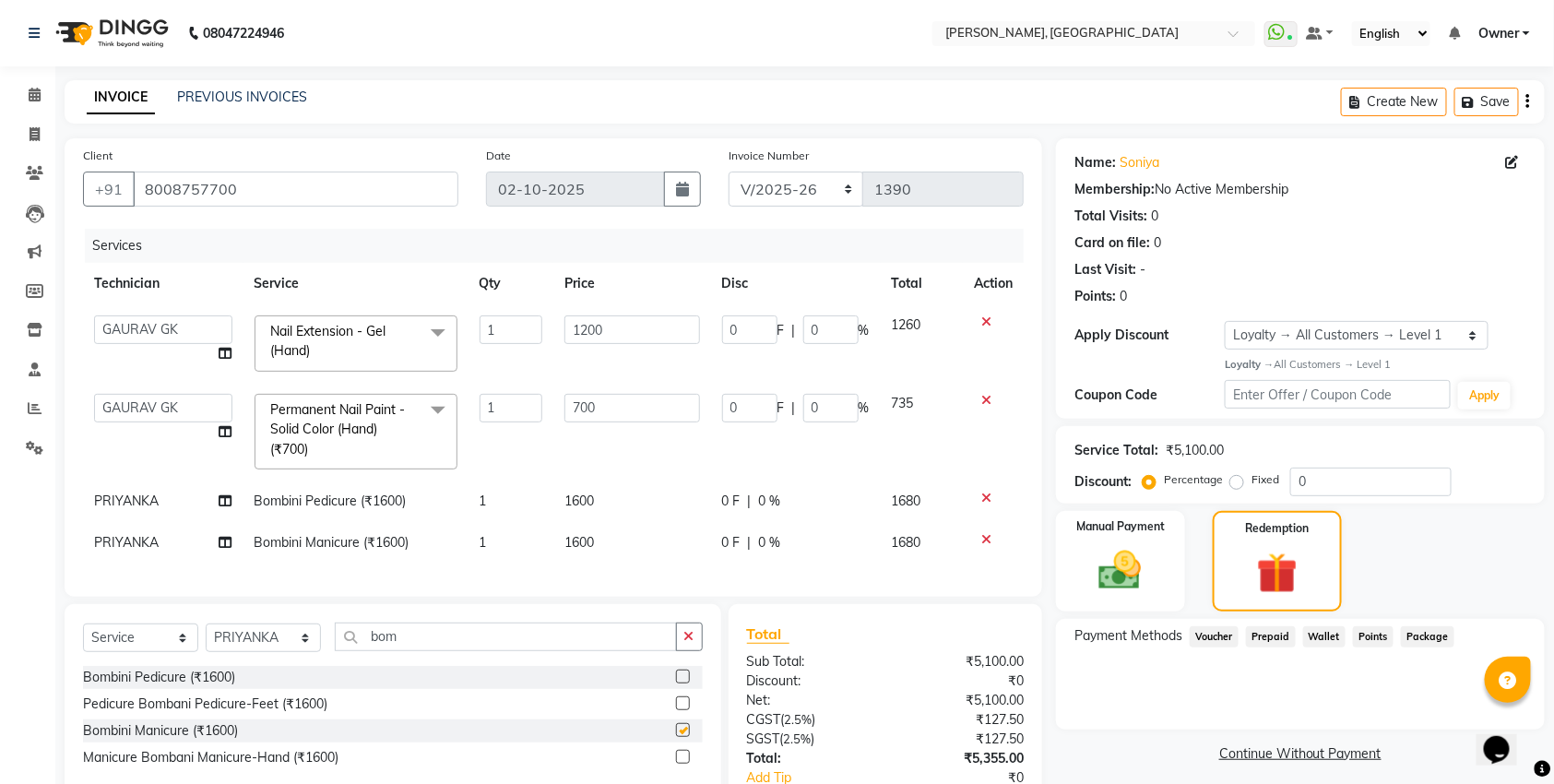
checkbox input "false"
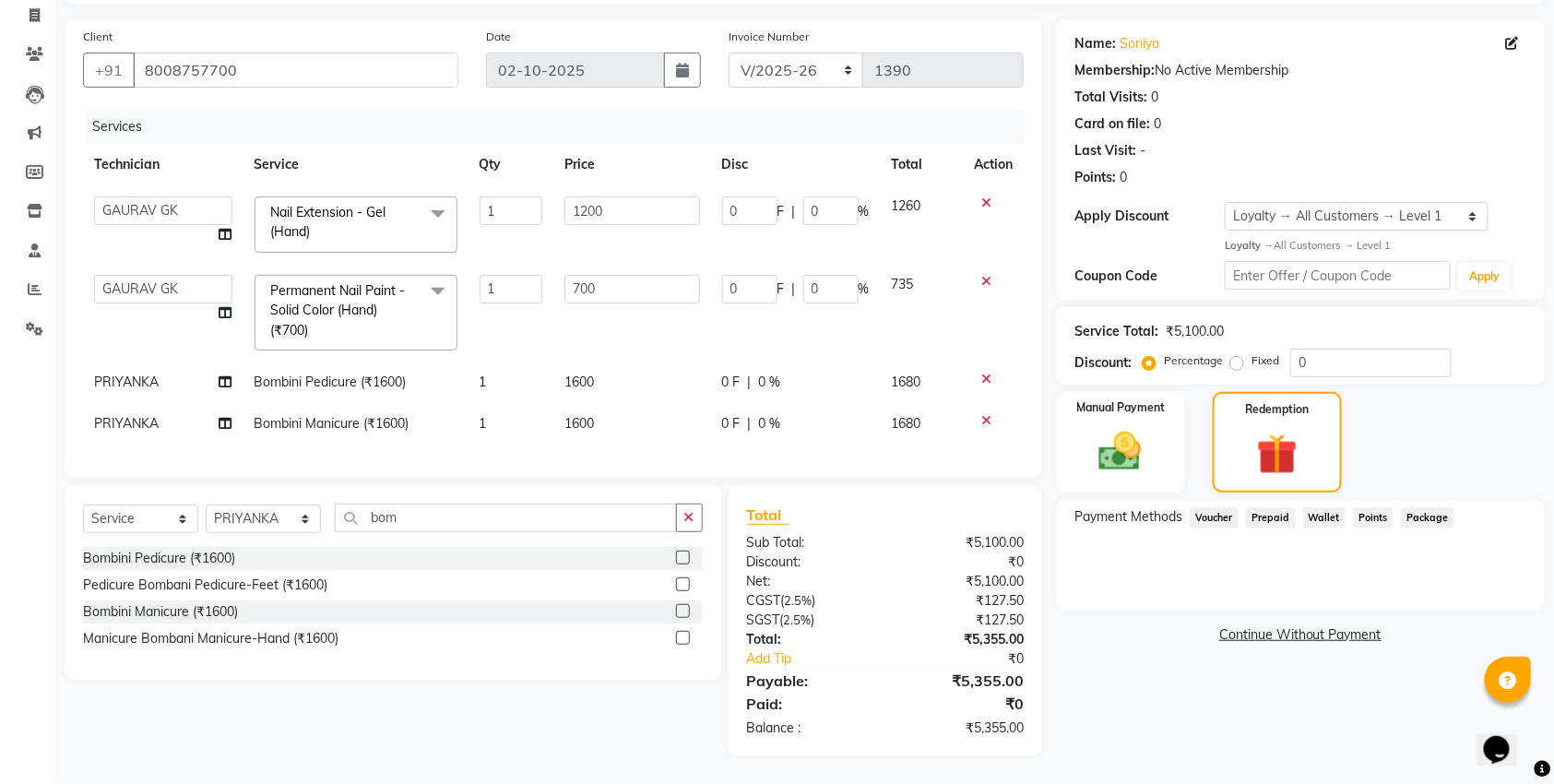
click at [1189, 270] on div "Coupon Code" at bounding box center [1149, 276] width 150 height 19
click at [1215, 176] on div "Points: 0" at bounding box center [1300, 177] width 452 height 19
click at [697, 524] on button "button" at bounding box center [689, 517] width 27 height 29
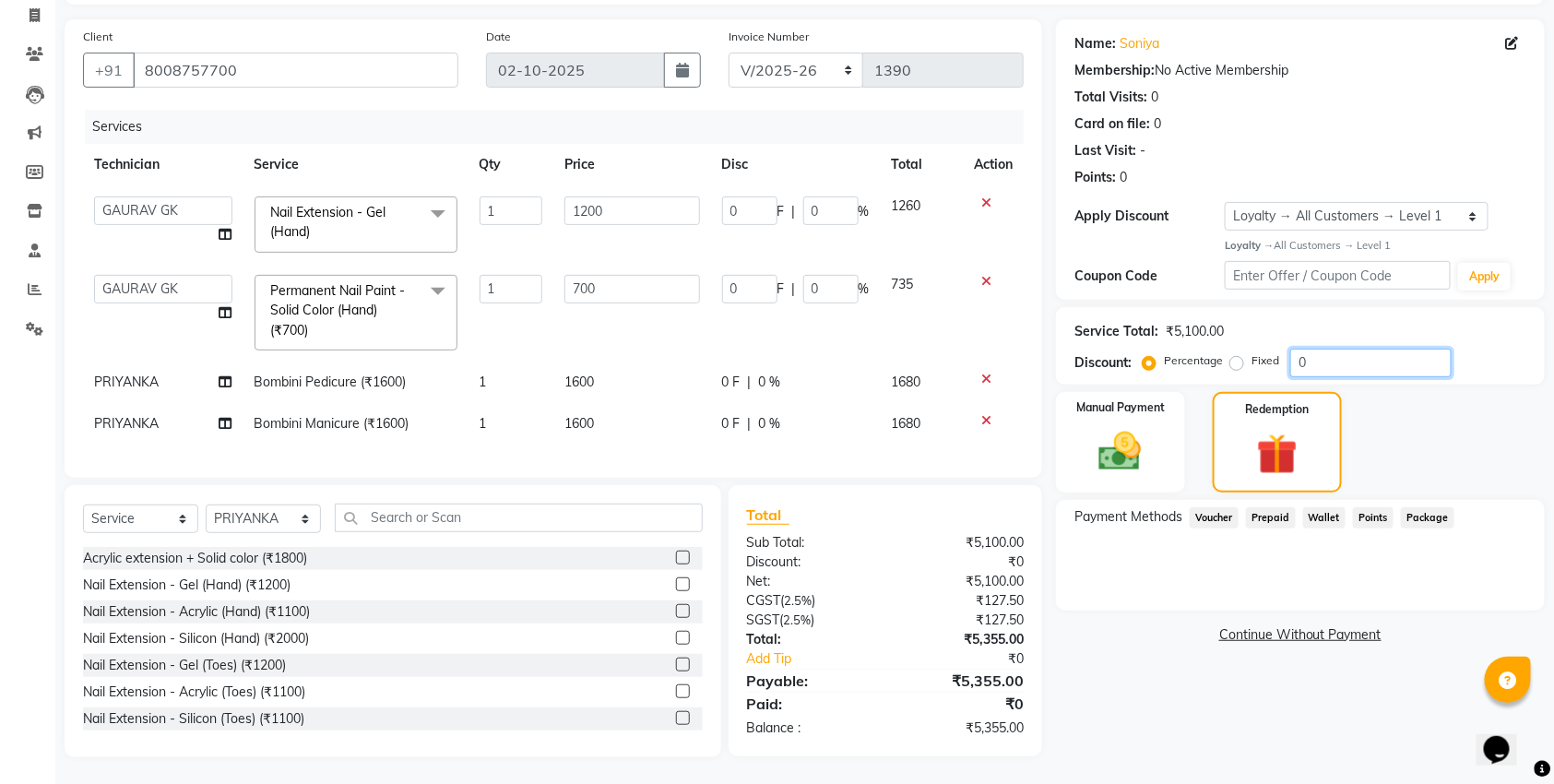
click at [1322, 366] on input "0" at bounding box center [1370, 362] width 161 height 29
type input "3"
type input "21"
type input "3"
type input "36"
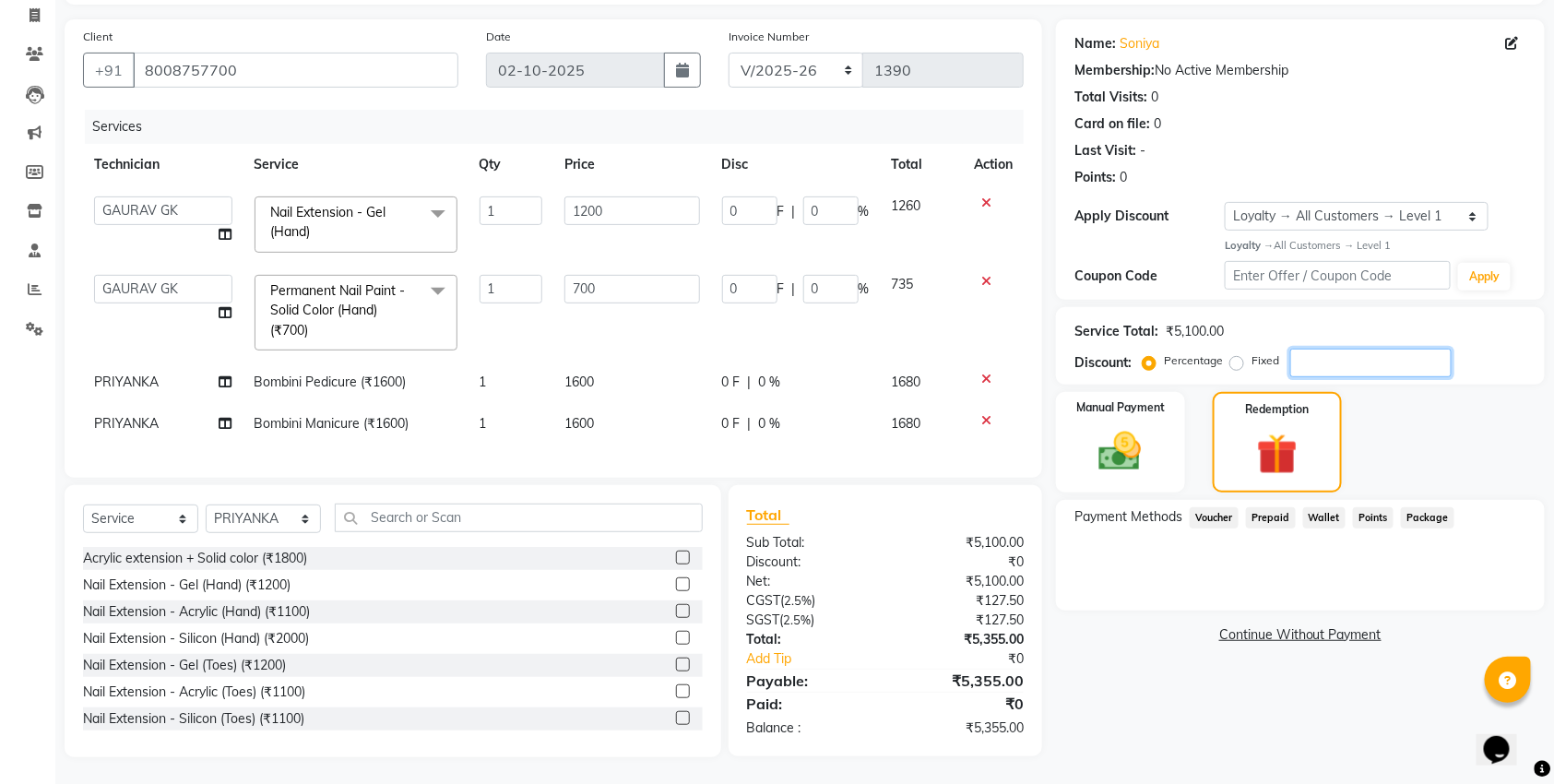
type input "3"
type input "30"
type input "210"
type input "30"
type input "360"
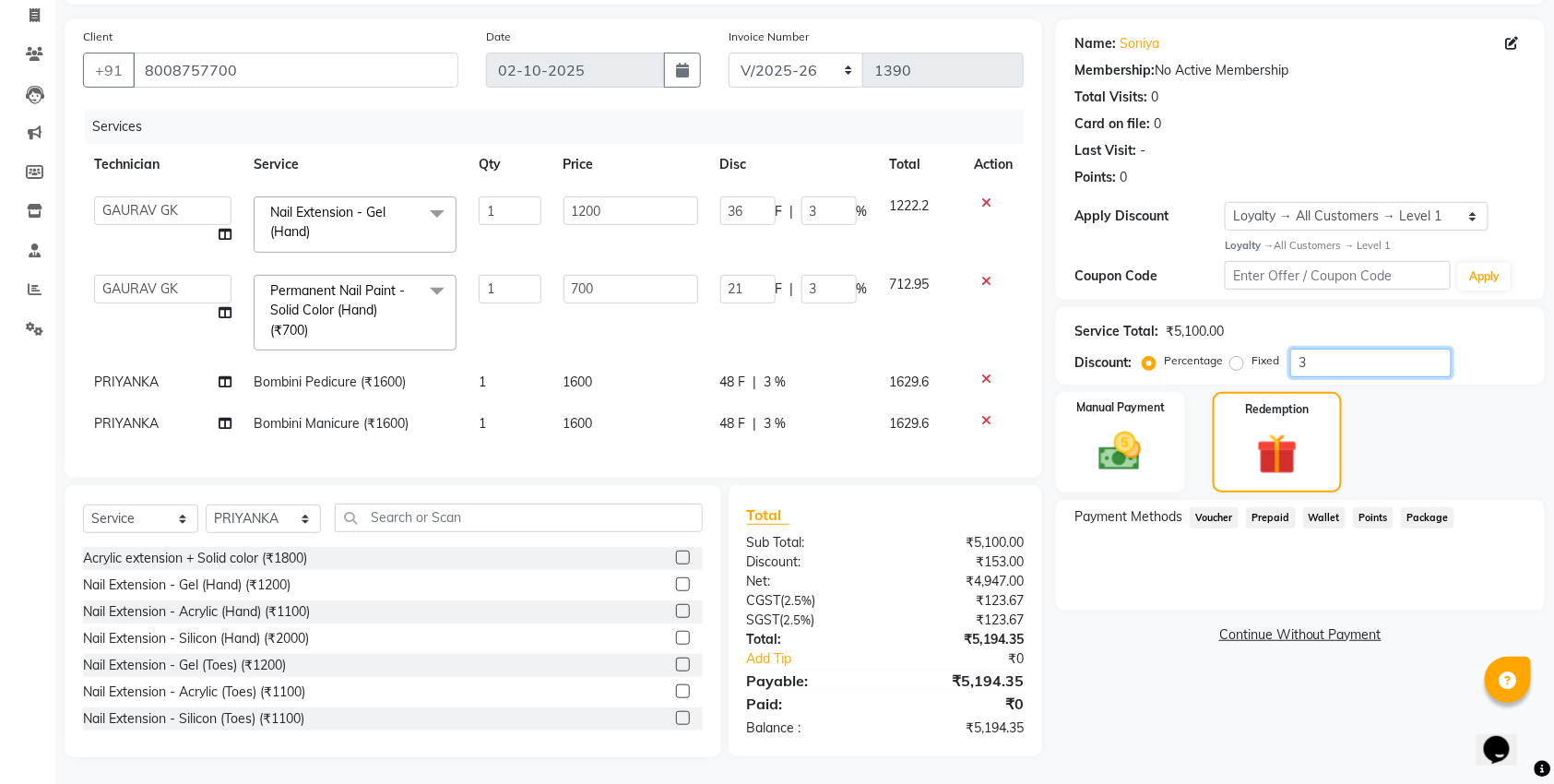
type input "30"
click at [1417, 386] on div "Name: Soniya Membership: No Active Membership Total Visits: 0 Card on file: 0 L…" at bounding box center [1307, 388] width 503 height 738
click at [1414, 408] on div "Manual Payment Redemption" at bounding box center [1300, 442] width 517 height 101
click at [1147, 462] on img at bounding box center [1120, 451] width 72 height 51
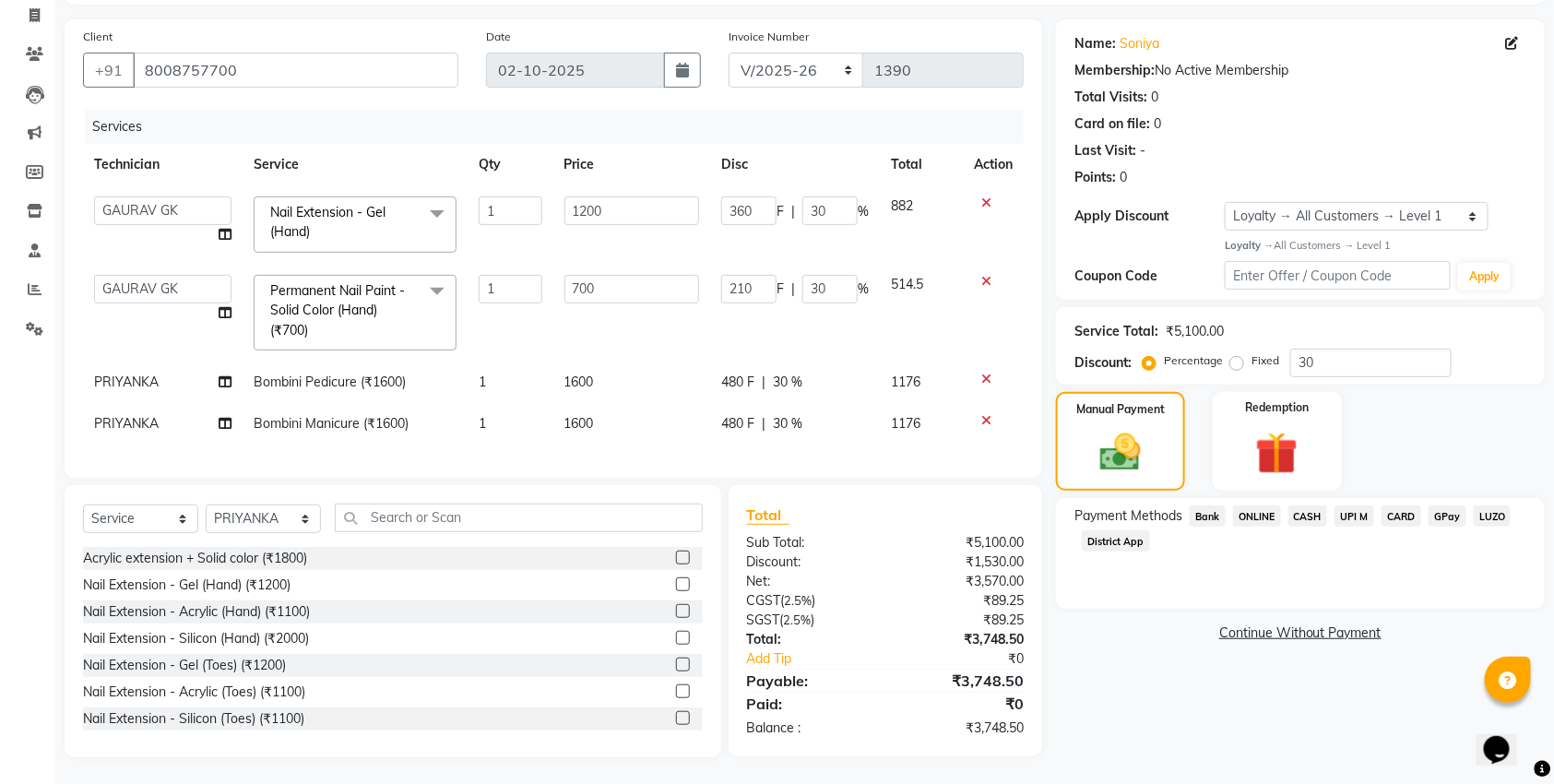
click at [1255, 517] on span "ONLINE" at bounding box center [1257, 516] width 48 height 21
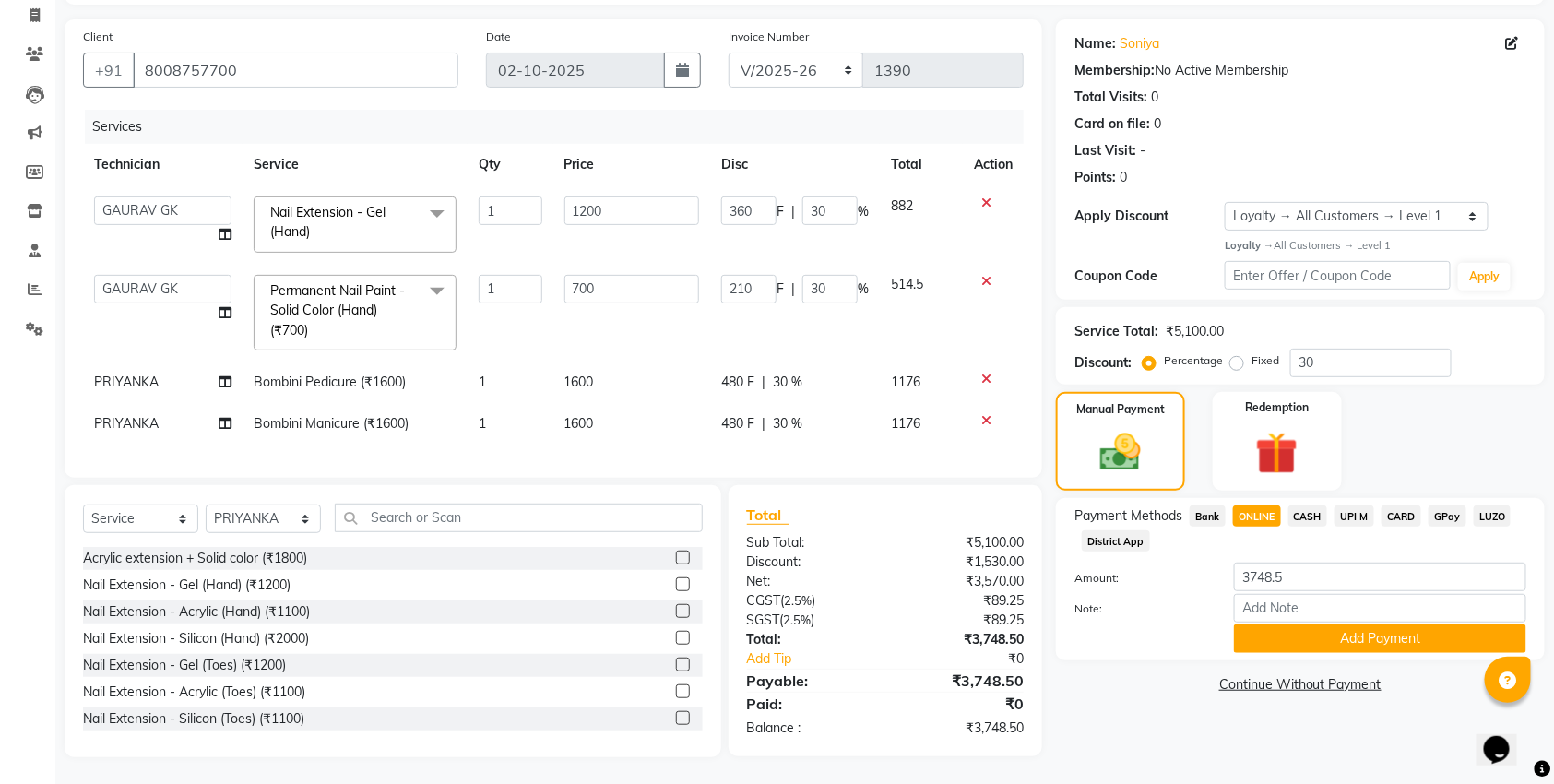
click at [1151, 638] on div at bounding box center [1140, 638] width 160 height 29
click at [599, 283] on input "700" at bounding box center [632, 289] width 136 height 29
type input "7"
type input "1000"
click at [755, 352] on td "210 F | 30 %" at bounding box center [795, 313] width 170 height 98
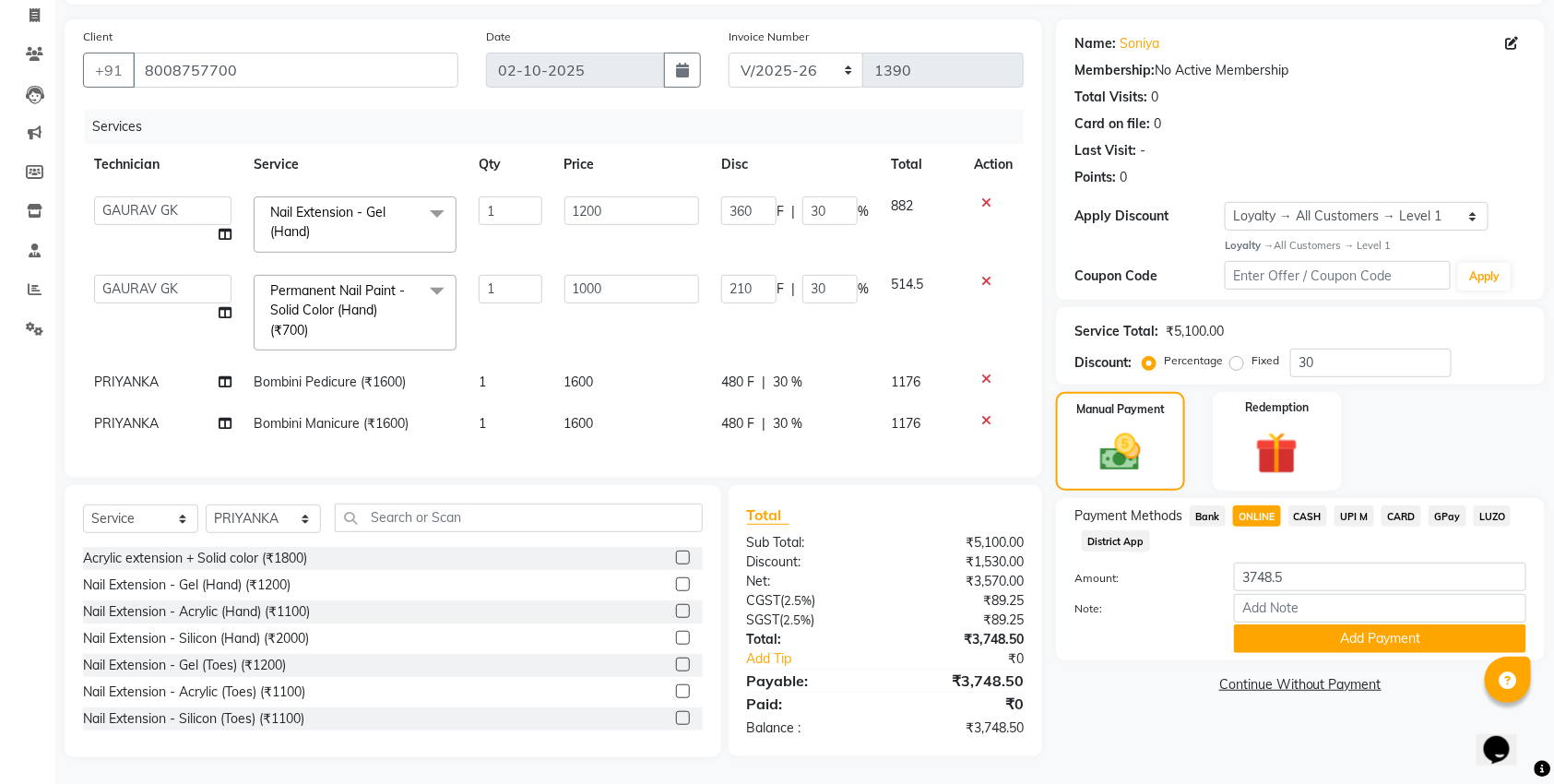
select select "86045"
click at [1291, 308] on div "Service Total: ₹5,400.00 Discount: Percentage Fixed 30" at bounding box center [1300, 346] width 489 height 77
click at [1280, 121] on div "Card on file: 0" at bounding box center [1300, 124] width 452 height 19
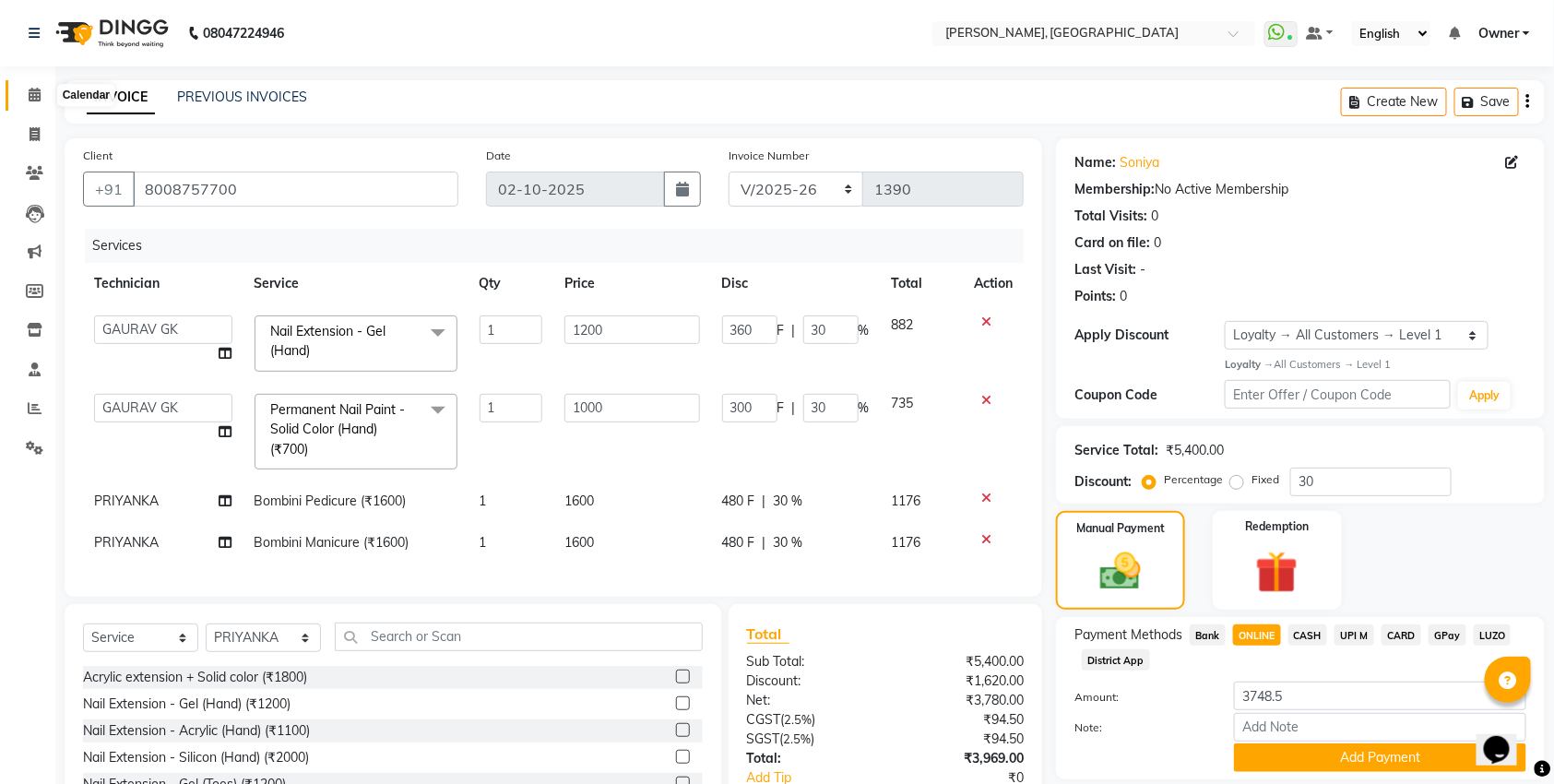
click at [34, 98] on icon at bounding box center [34, 94] width 12 height 14
click at [37, 93] on icon at bounding box center [34, 94] width 12 height 14
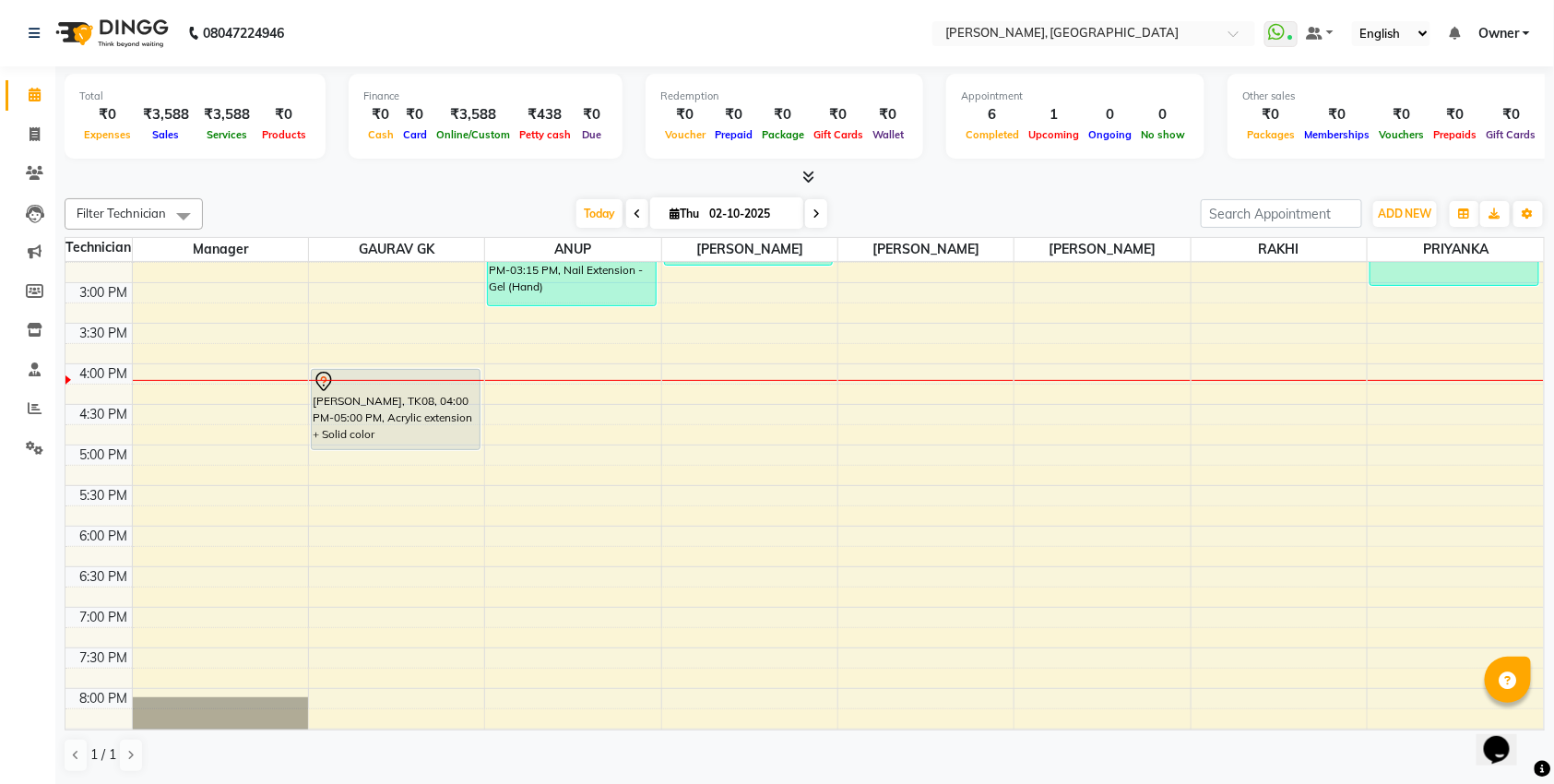
scroll to position [286, 0]
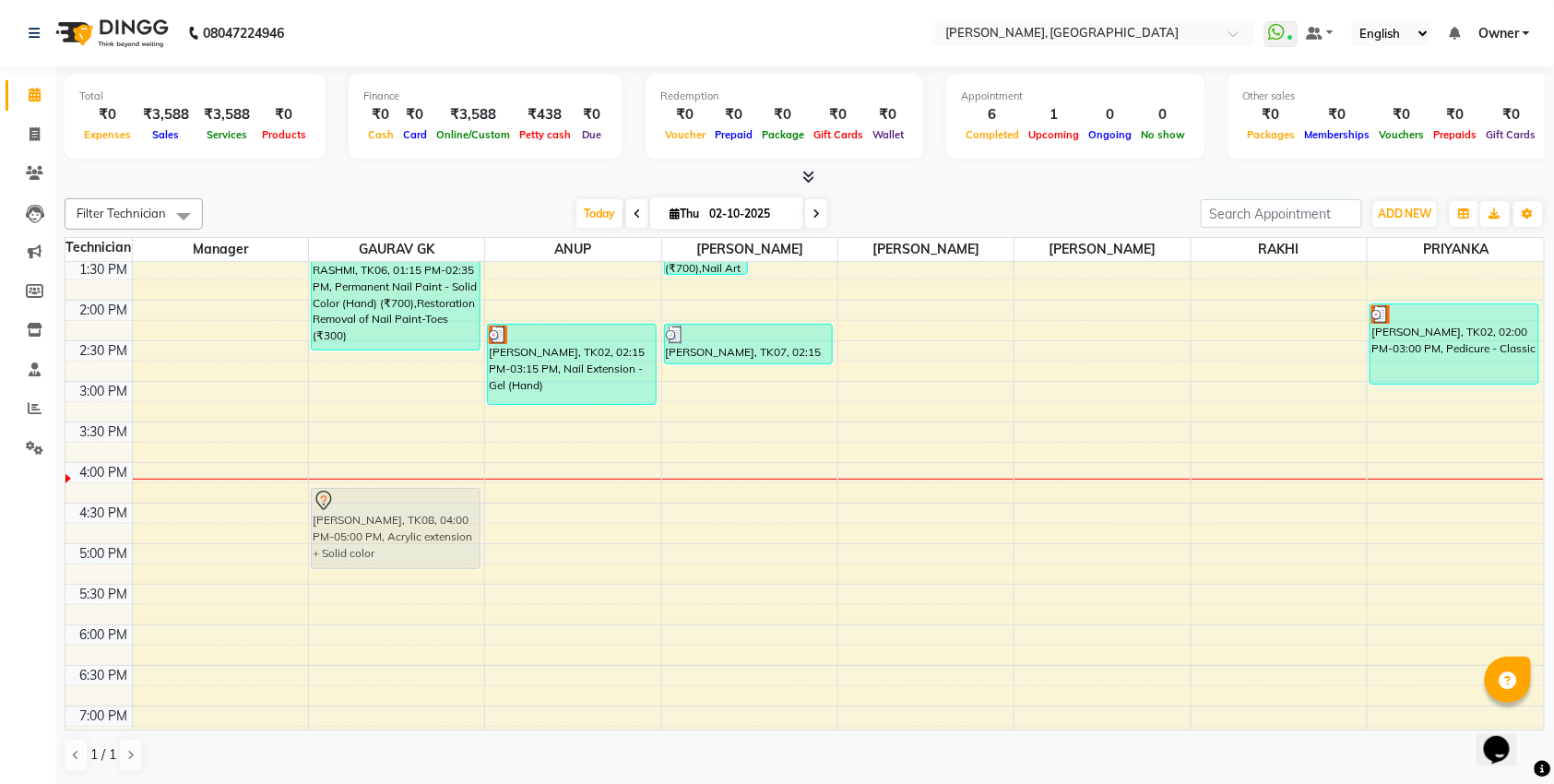
drag, startPoint x: 388, startPoint y: 526, endPoint x: 387, endPoint y: 544, distance: 18.0
click at [387, 544] on div "[GEOGRAPHIC_DATA], TK03, 10:30 AM-11:30 AM, Nail Extension - Gel (Hand) [GEOGRA…" at bounding box center [397, 462] width 175 height 972
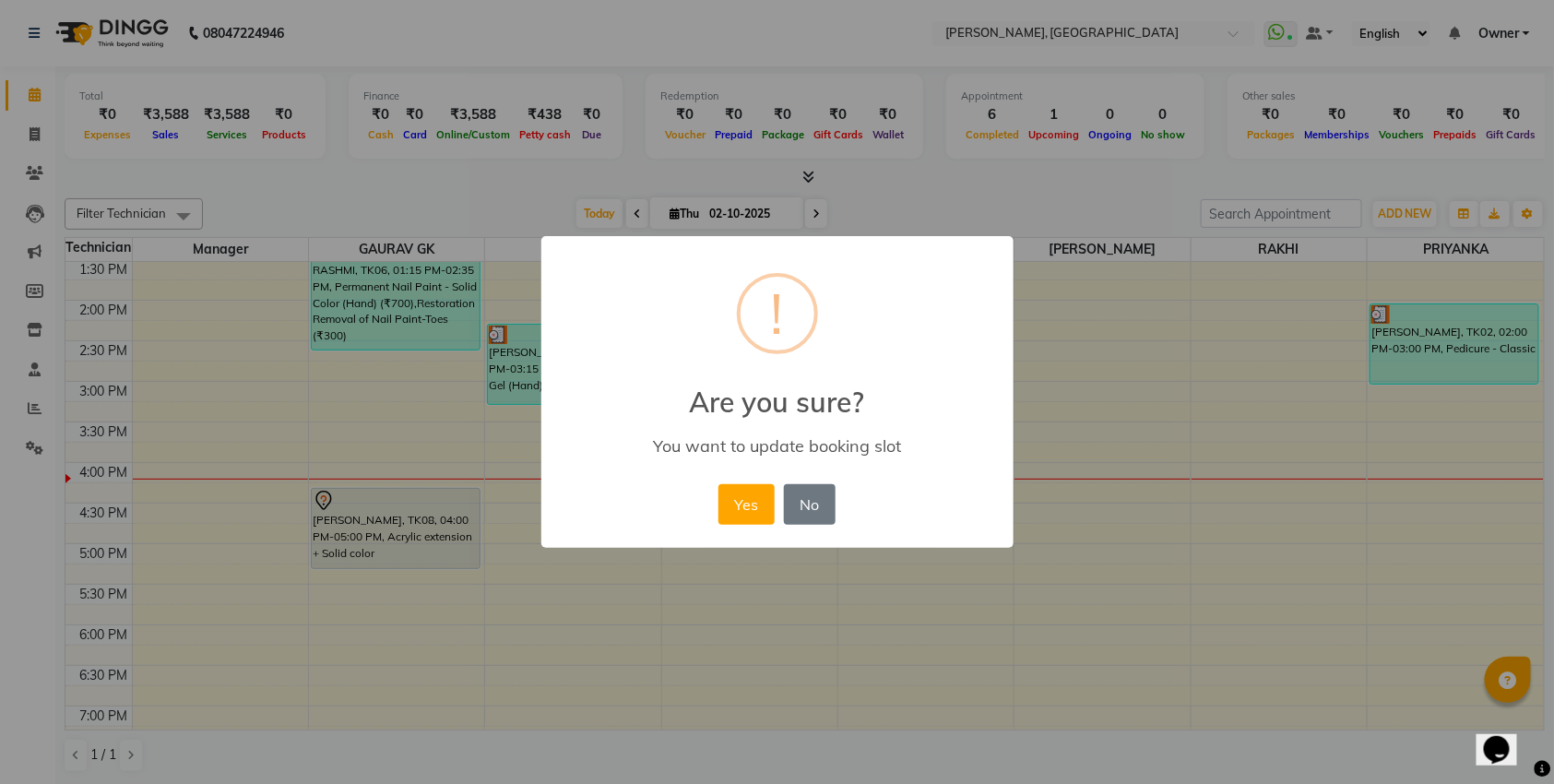
click at [387, 544] on div "× ! Are you sure? You want to update booking slot Yes No No" at bounding box center [777, 392] width 1554 height 784
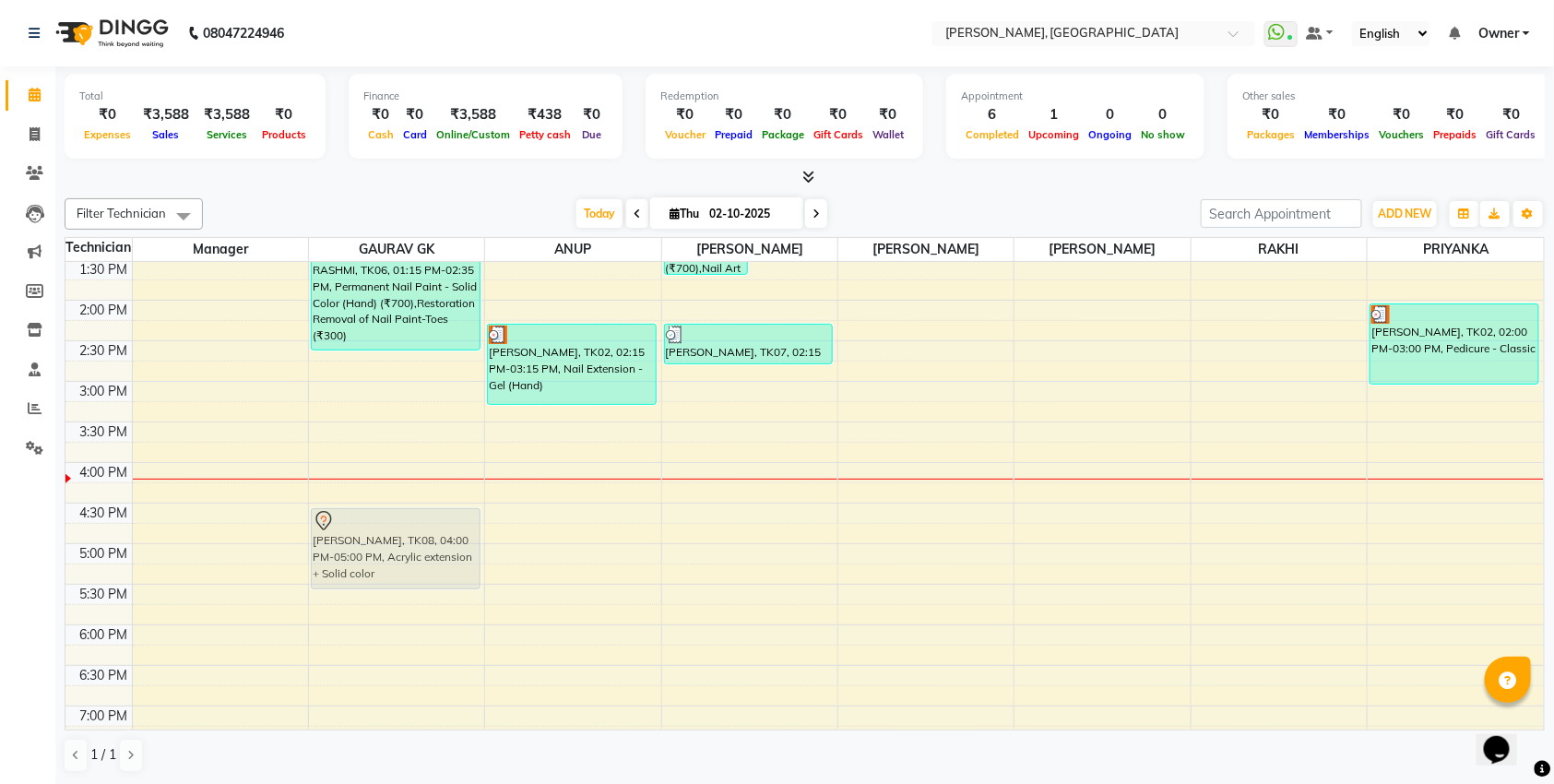
drag, startPoint x: 370, startPoint y: 516, endPoint x: 366, endPoint y: 552, distance: 36.2
click at [366, 552] on div "[GEOGRAPHIC_DATA], TK03, 10:30 AM-11:30 AM, Nail Extension - Gel (Hand) [GEOGRA…" at bounding box center [397, 462] width 175 height 972
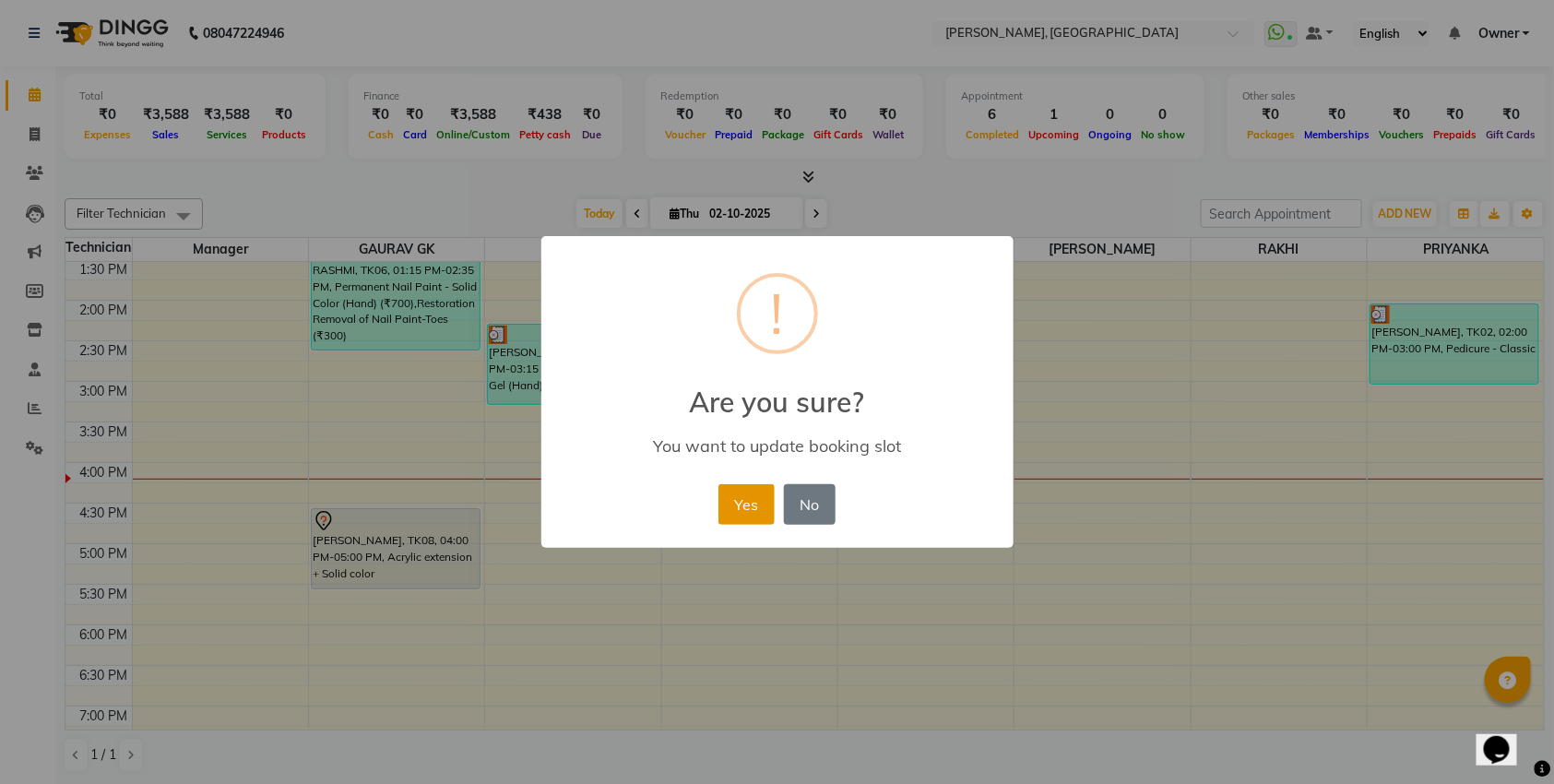
click at [738, 510] on button "Yes" at bounding box center [747, 505] width 56 height 41
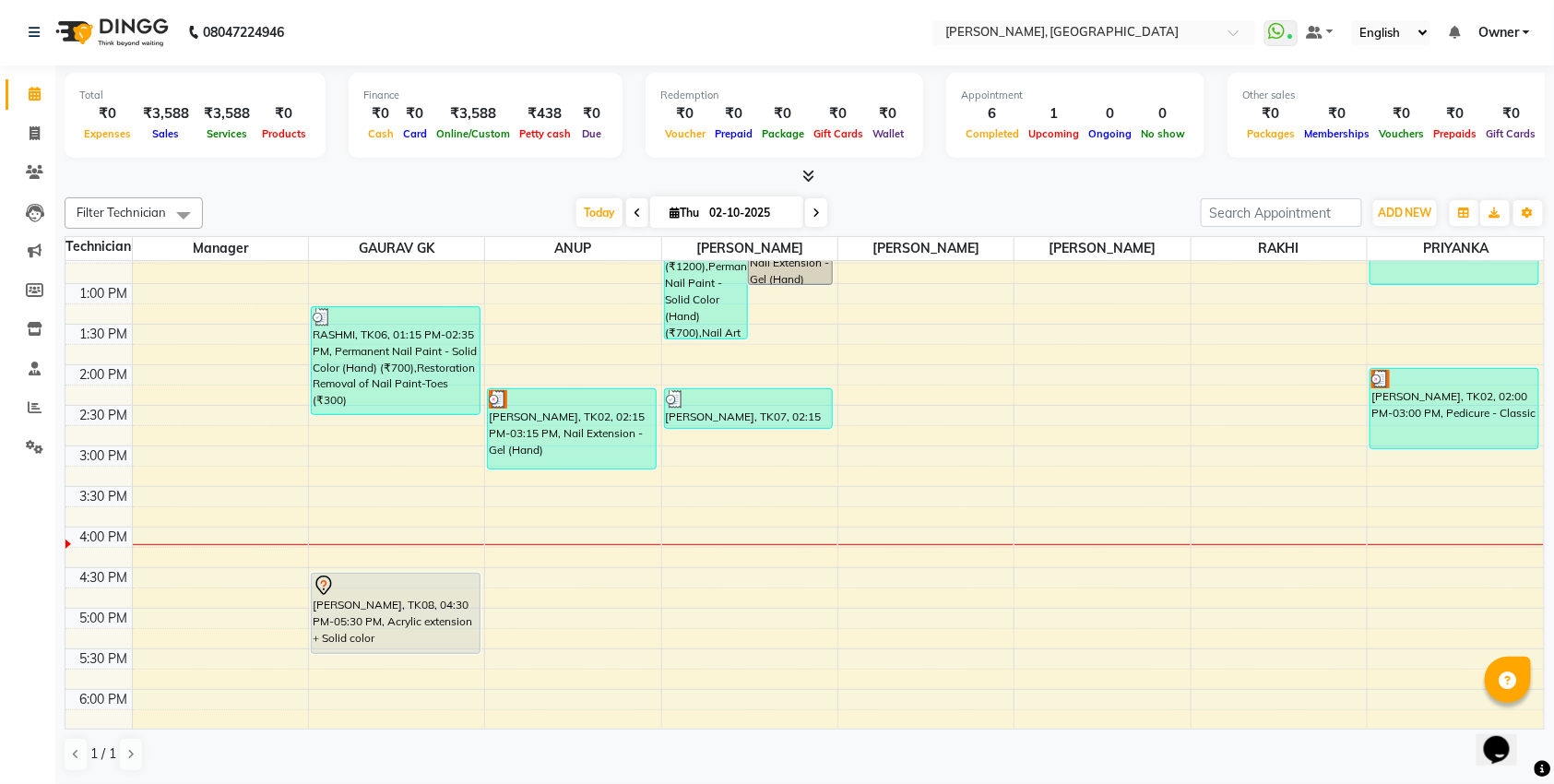
scroll to position [225, 0]
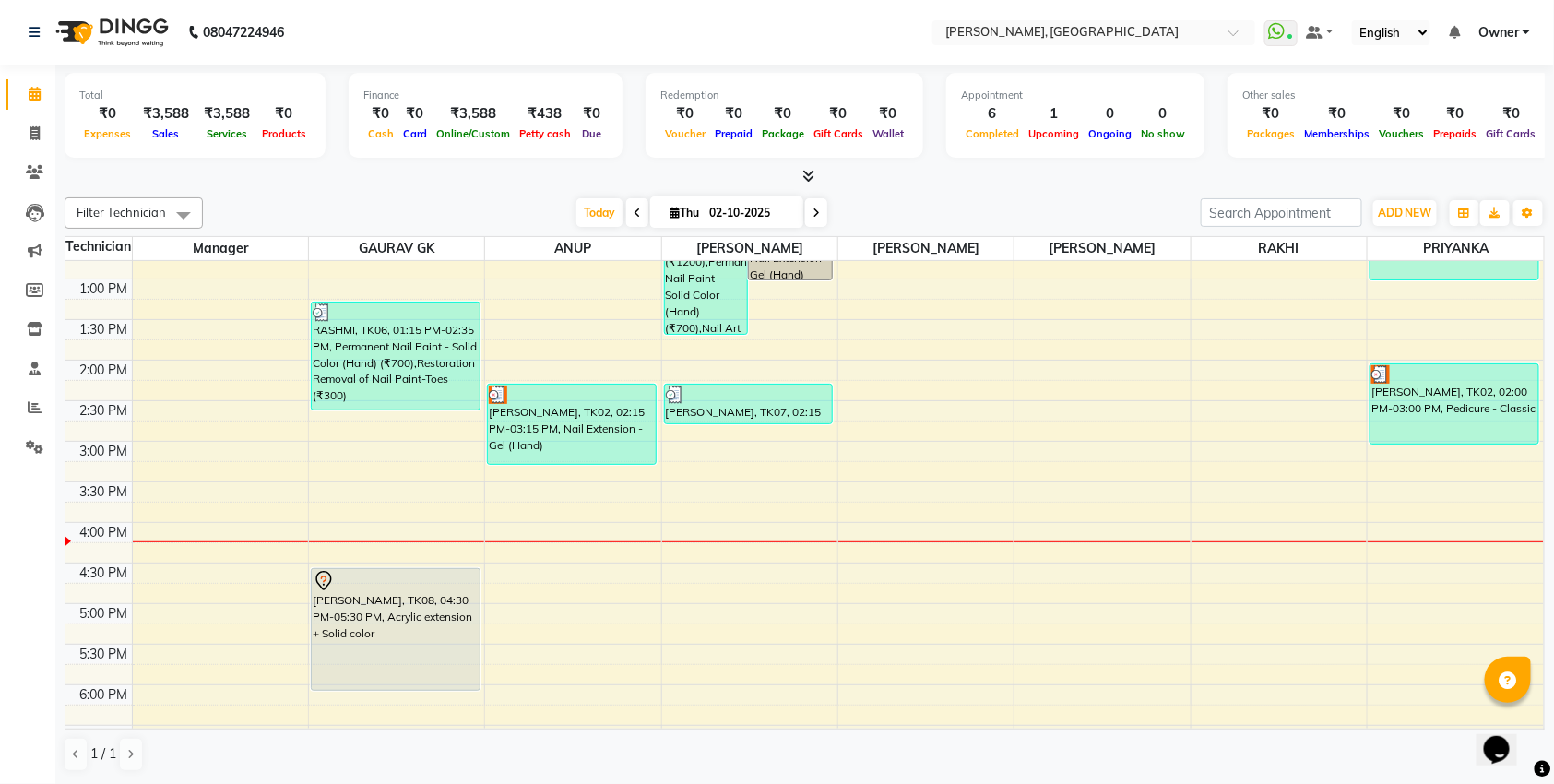
drag, startPoint x: 383, startPoint y: 646, endPoint x: 383, endPoint y: 676, distance: 30.0
click at [383, 676] on div "[GEOGRAPHIC_DATA], TK03, 10:30 AM-11:30 AM, Nail Extension - Gel (Hand) [PERSON…" at bounding box center [397, 522] width 175 height 972
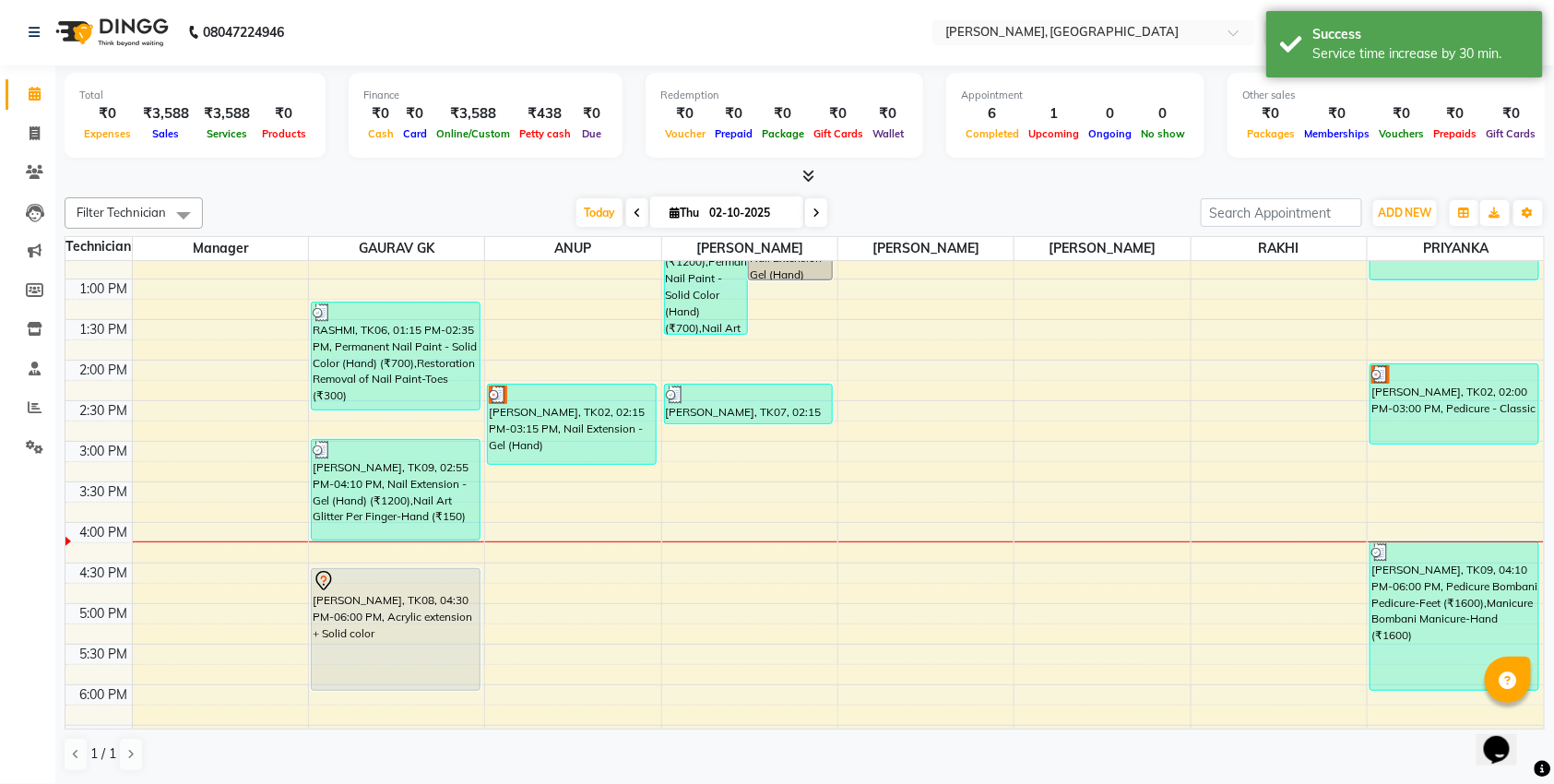
click at [1445, 621] on div "[PERSON_NAME], TK09, 04:10 PM-06:00 PM, Pedicure Bombani Pedicure-Feet (₹1600),…" at bounding box center [1454, 616] width 168 height 148
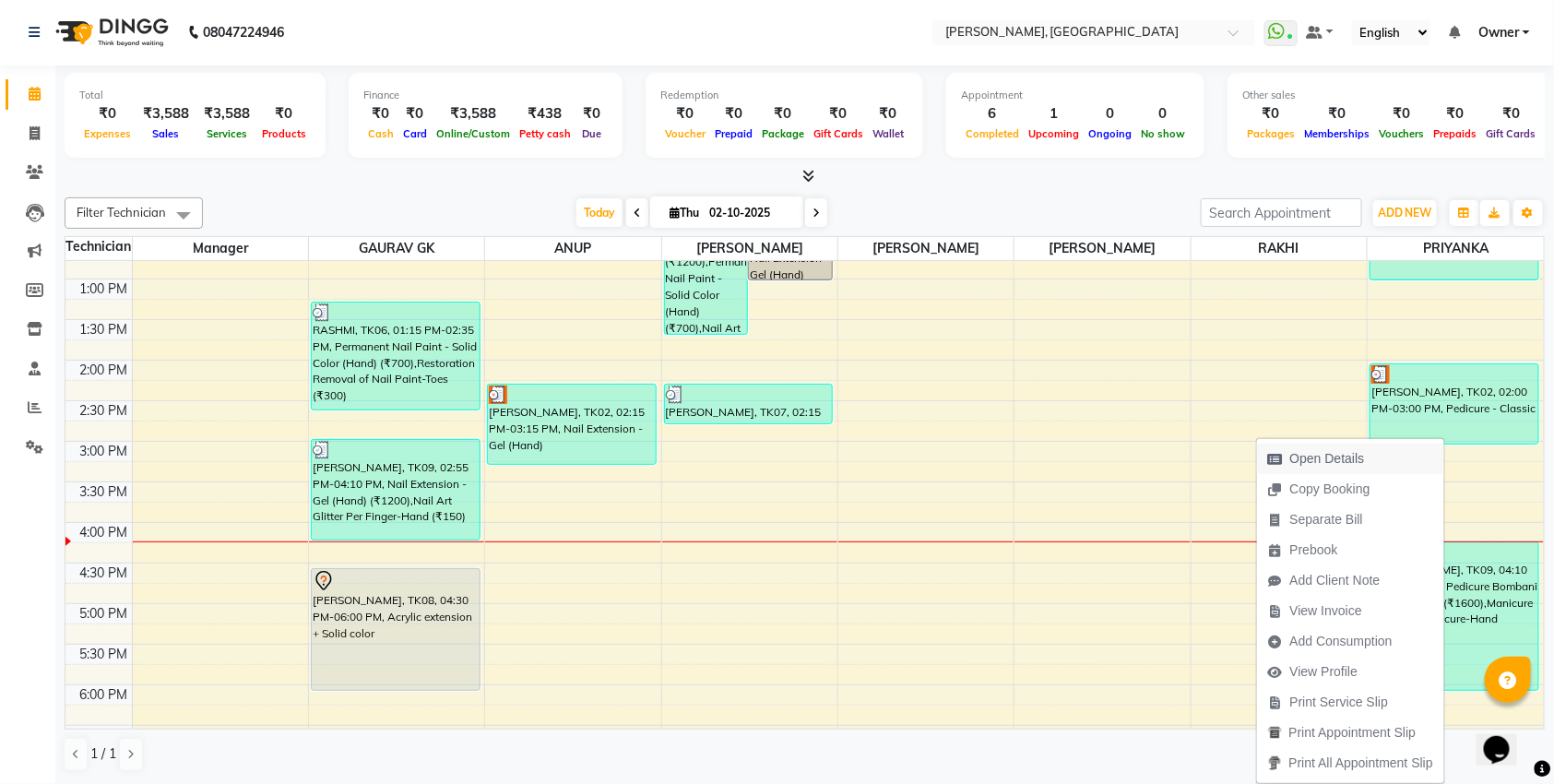
click at [1360, 465] on span "Open Details" at bounding box center [1327, 458] width 75 height 19
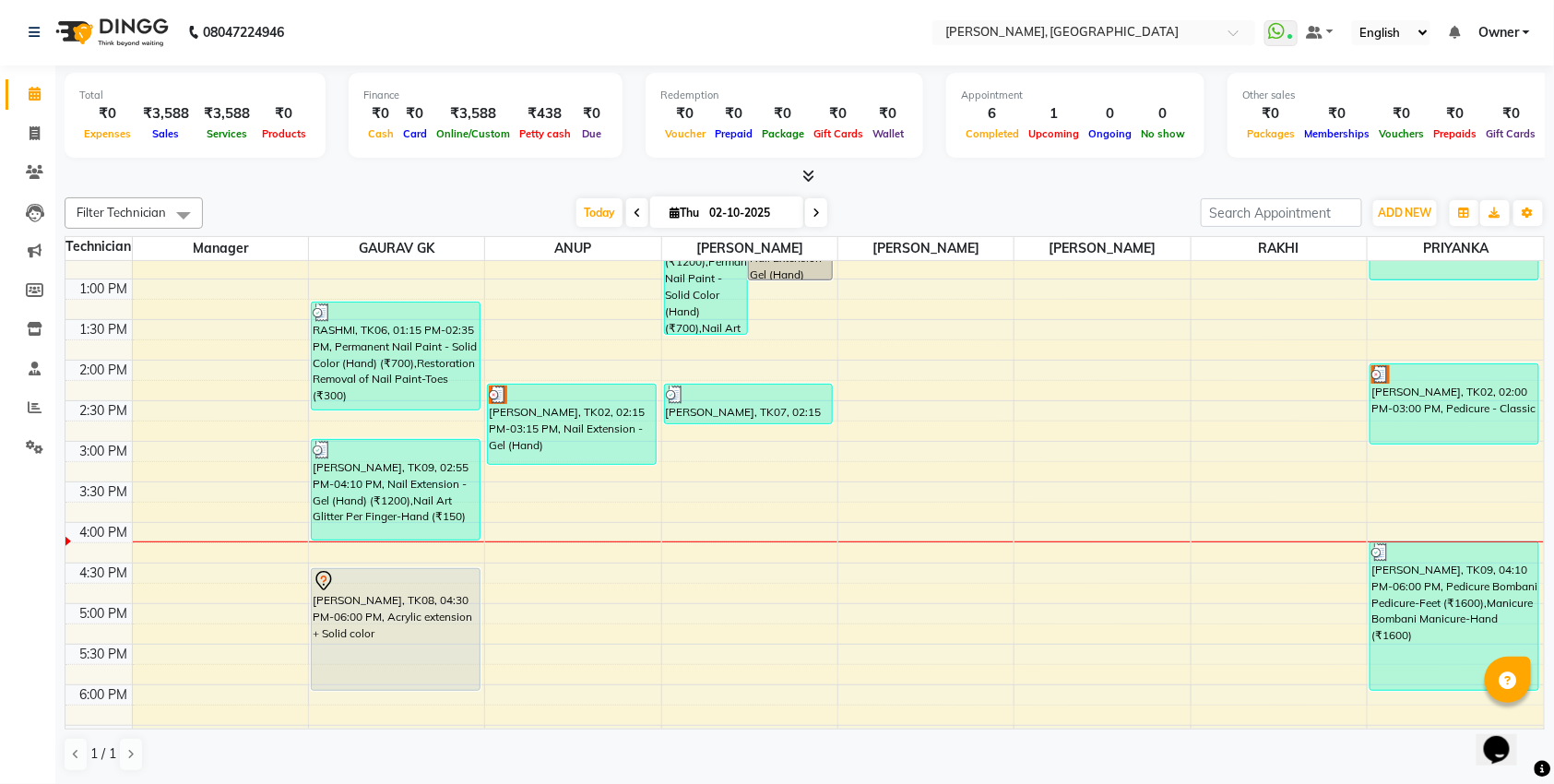
click at [1430, 602] on div "[PERSON_NAME], TK09, 04:10 PM-06:00 PM, Pedicure Bombani Pedicure-Feet (₹1600),…" at bounding box center [1454, 616] width 168 height 148
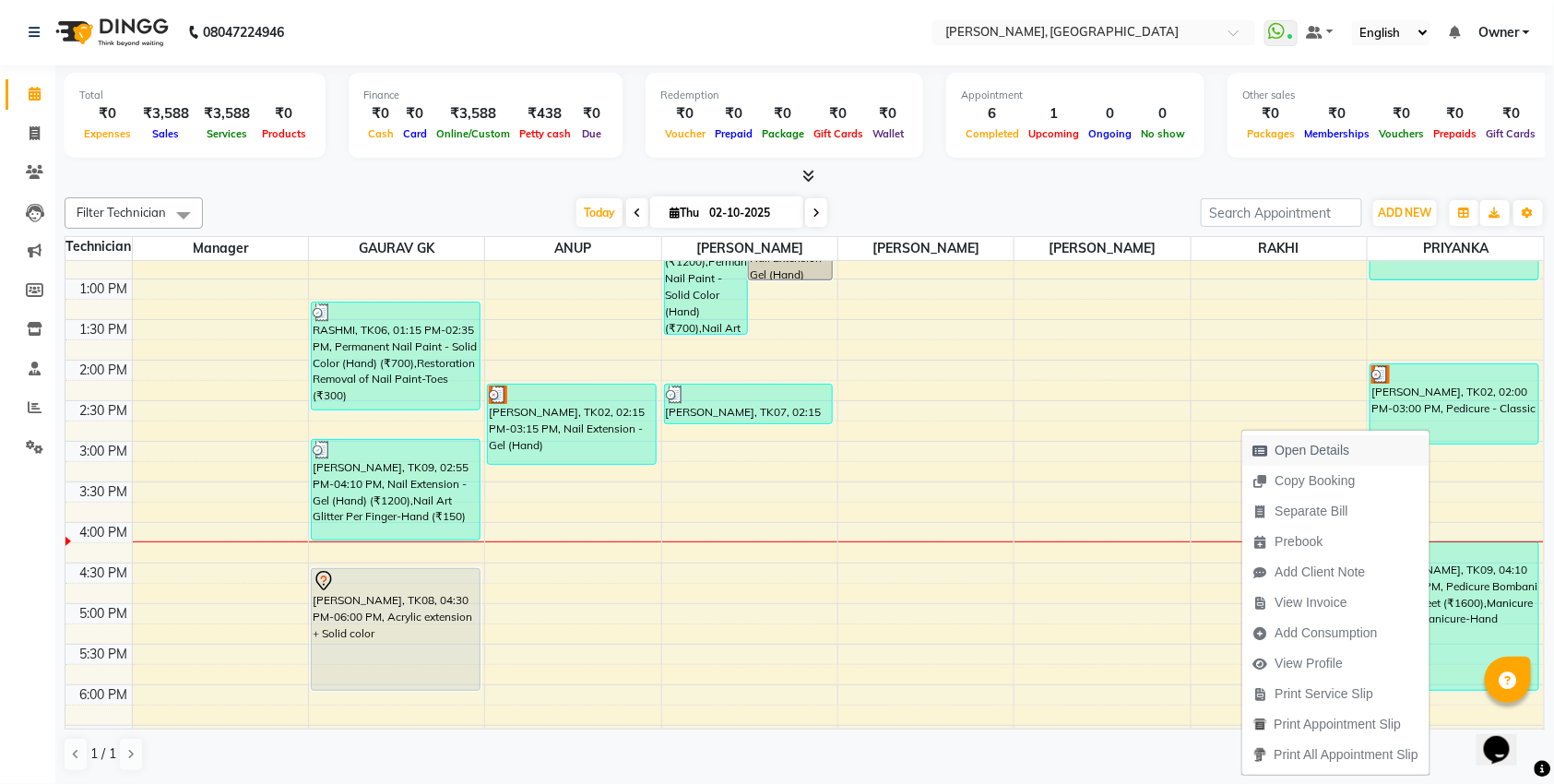
click at [1328, 445] on span "Open Details" at bounding box center [1312, 450] width 75 height 19
select select "3"
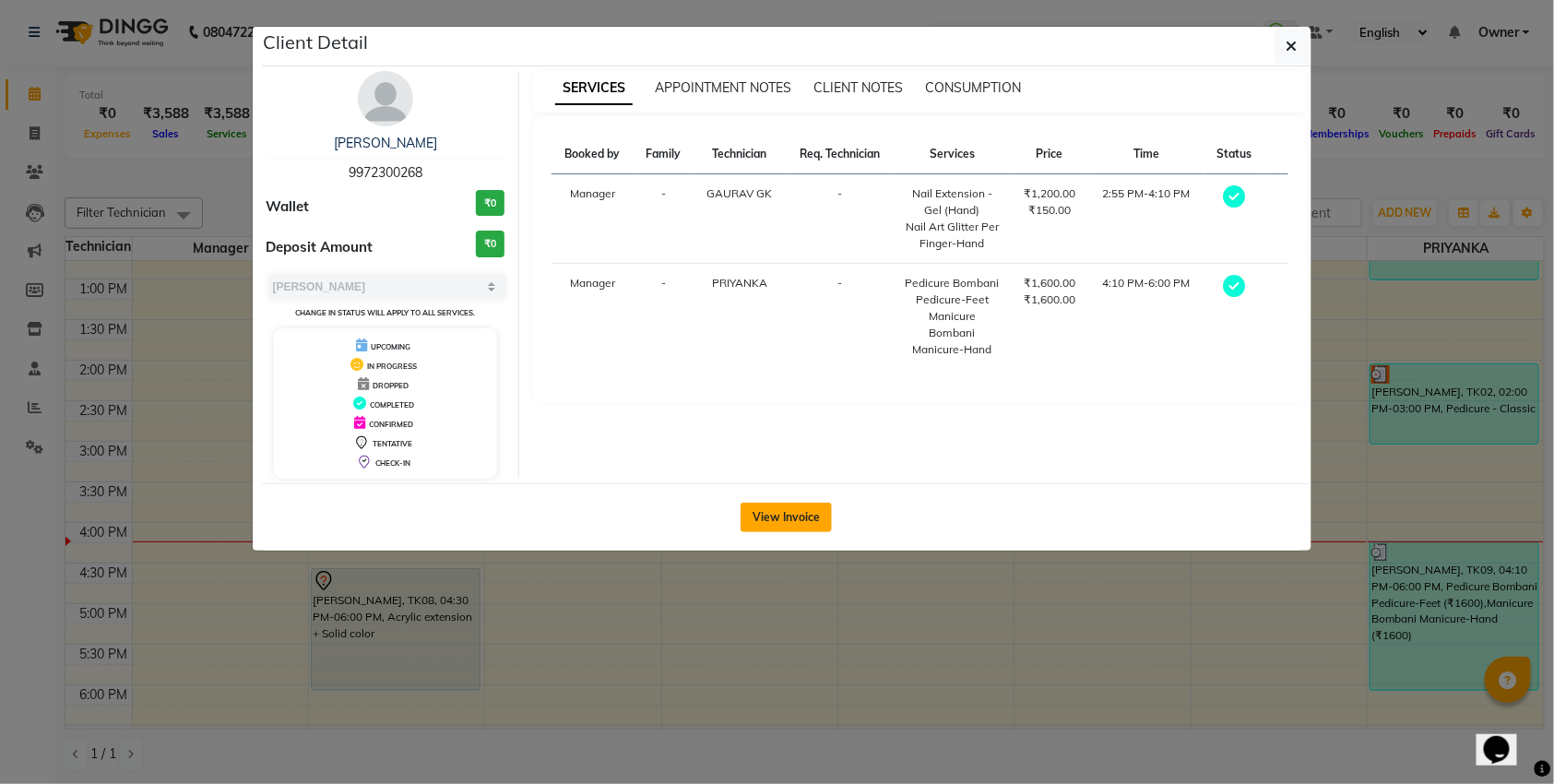
click at [795, 523] on button "View Invoice" at bounding box center [786, 517] width 91 height 30
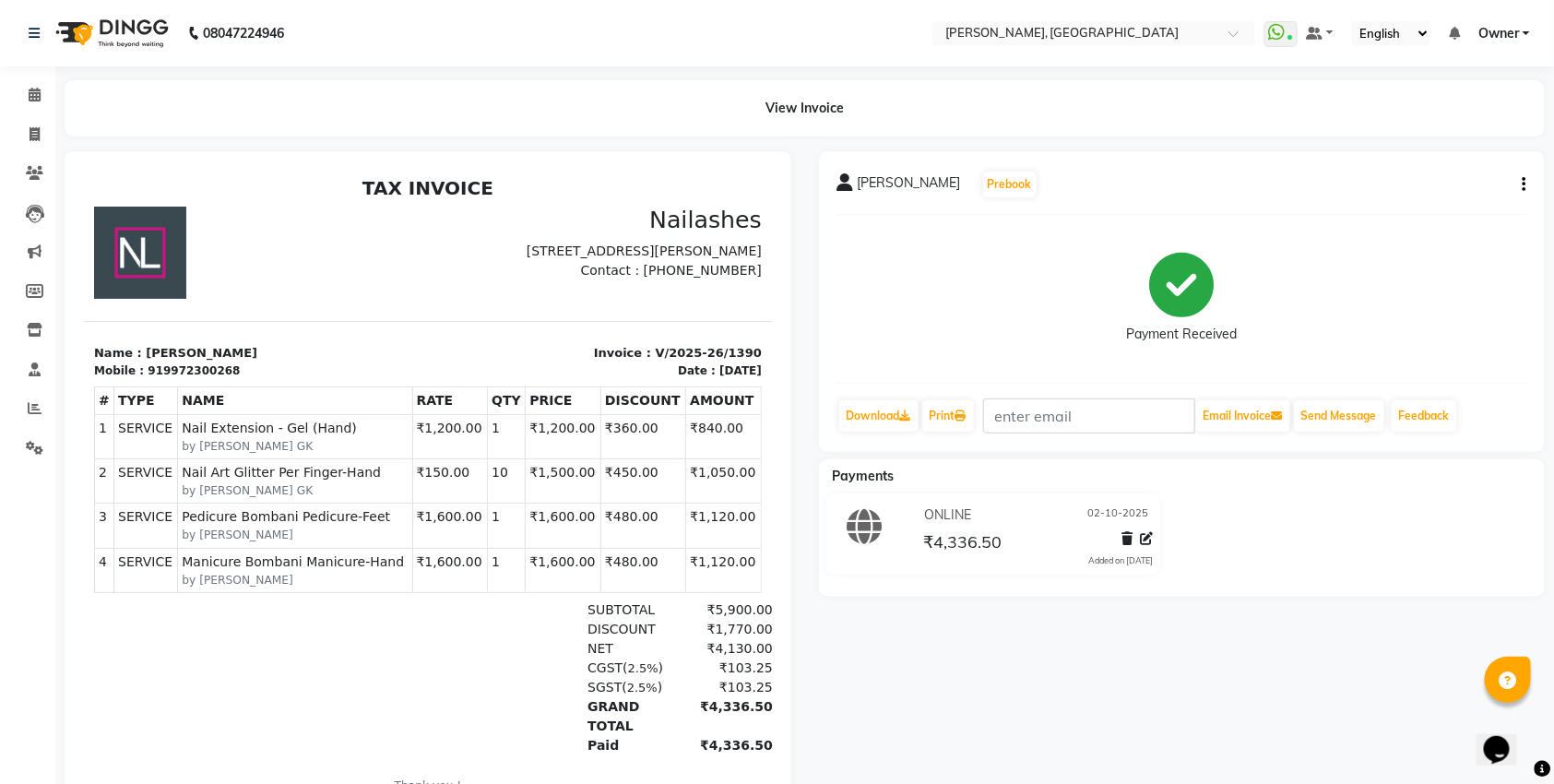
scroll to position [15, 0]
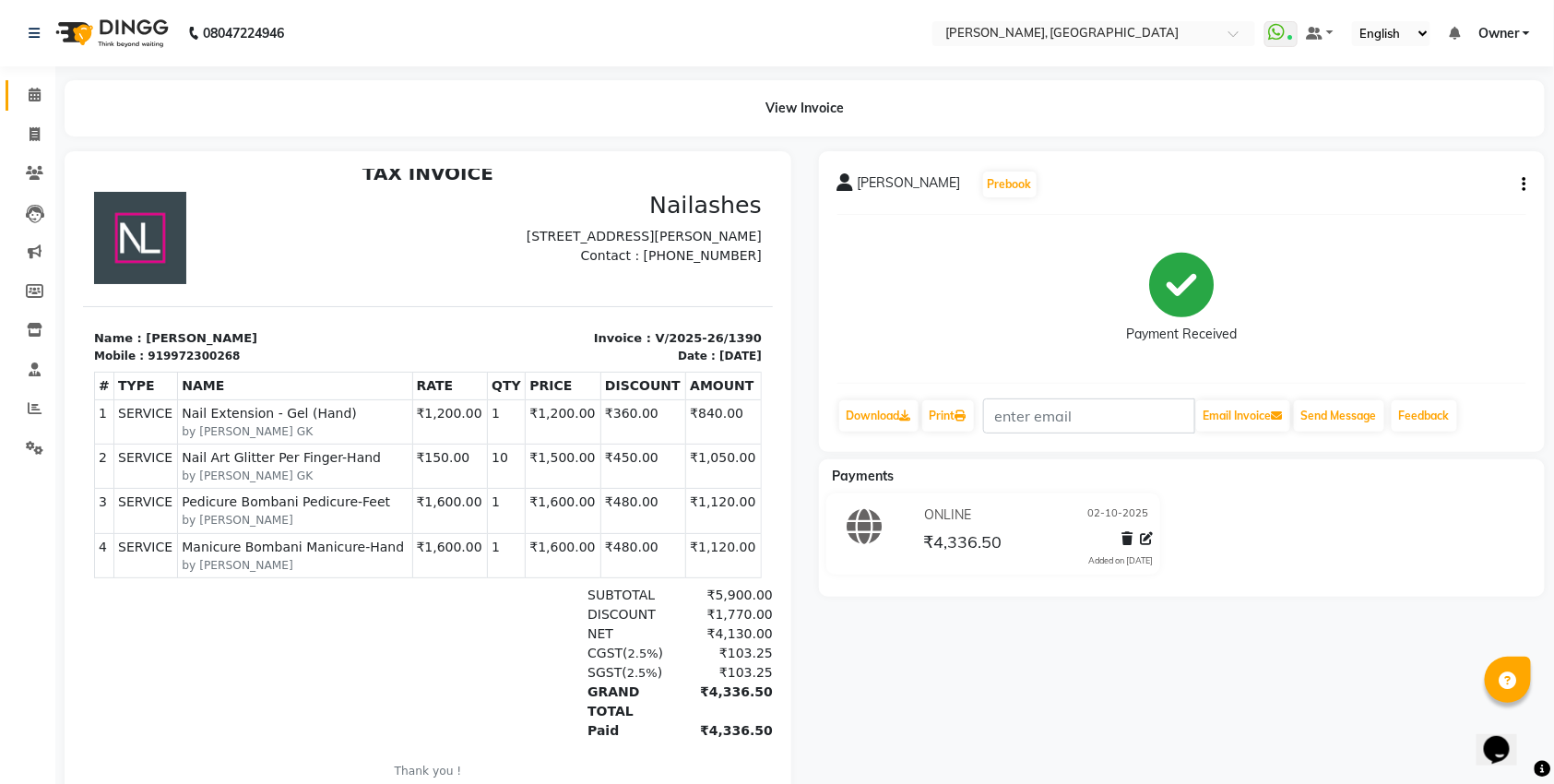
click at [35, 83] on link "Calendar" at bounding box center [28, 95] width 44 height 30
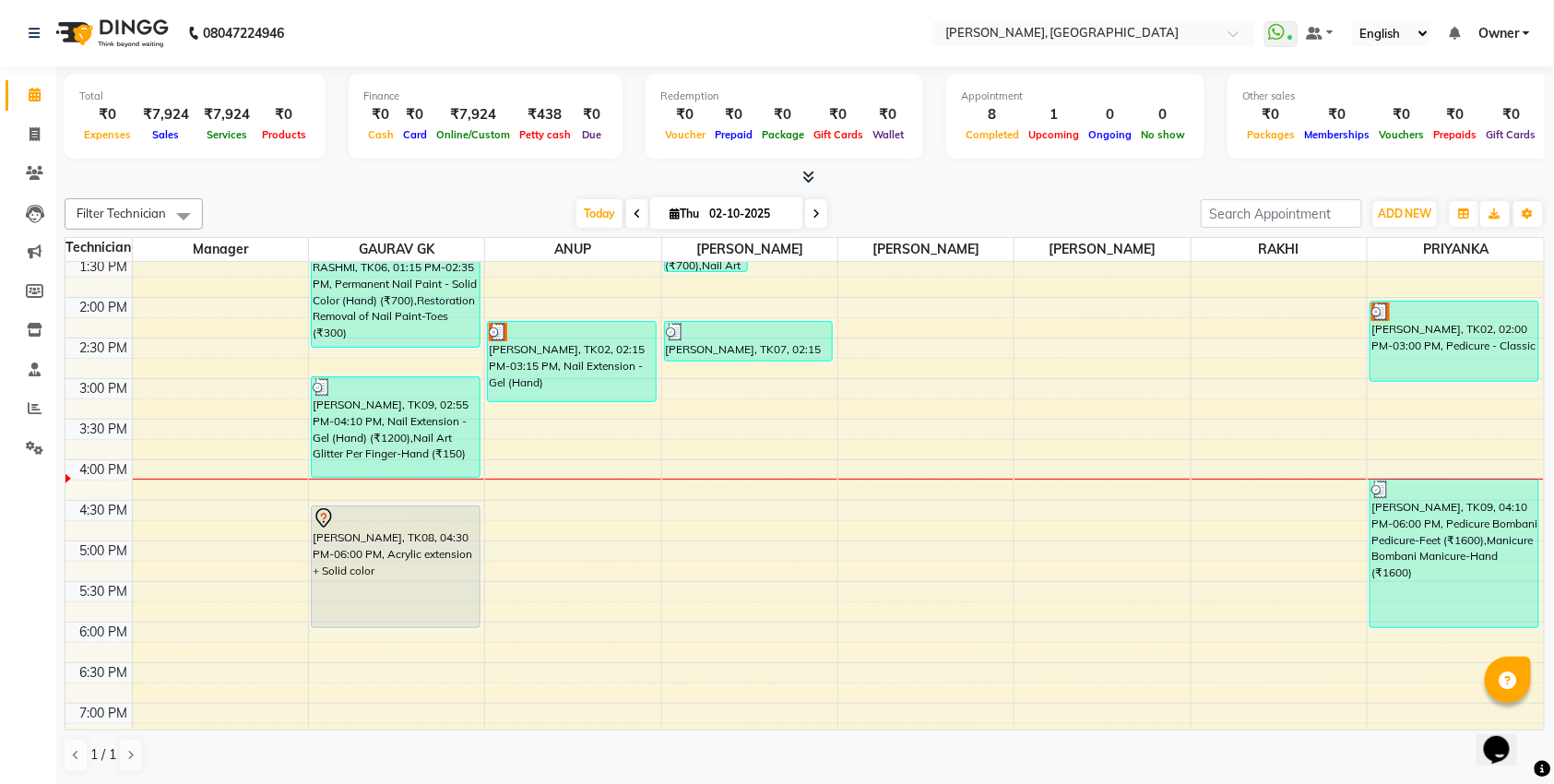
scroll to position [290, 0]
